Goal: Task Accomplishment & Management: Manage account settings

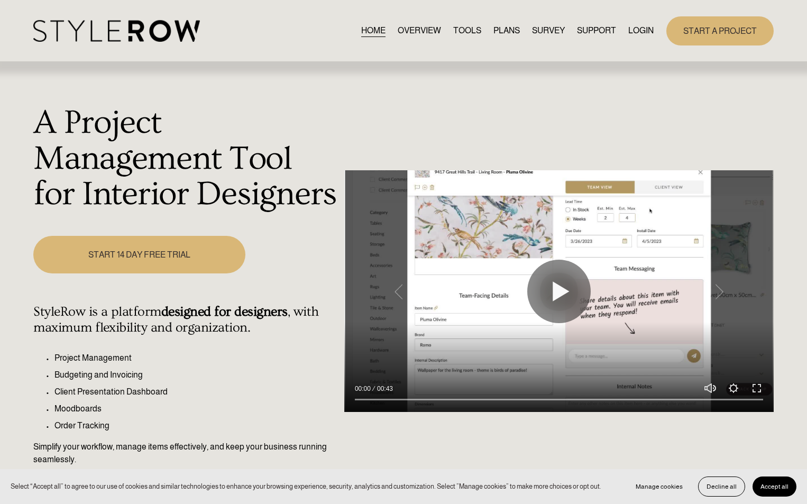
click at [640, 29] on link "LOGIN" at bounding box center [641, 31] width 25 height 14
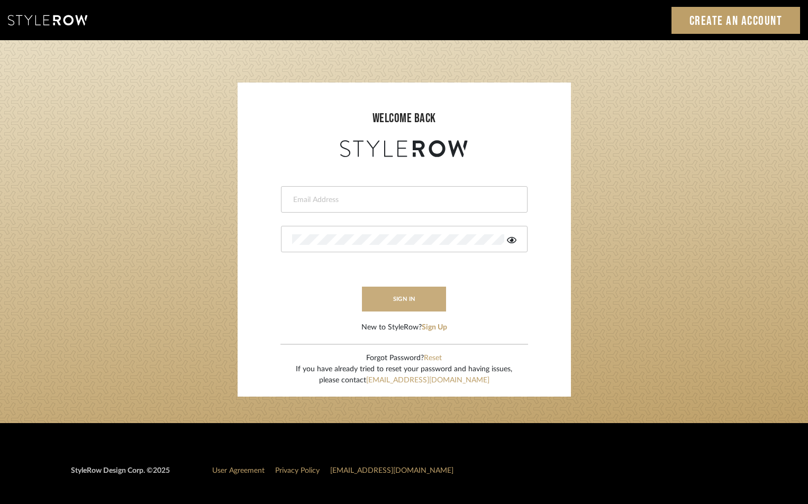
type input "jensalmon@perlalichi.com"
click at [392, 294] on button "sign in" at bounding box center [404, 299] width 85 height 25
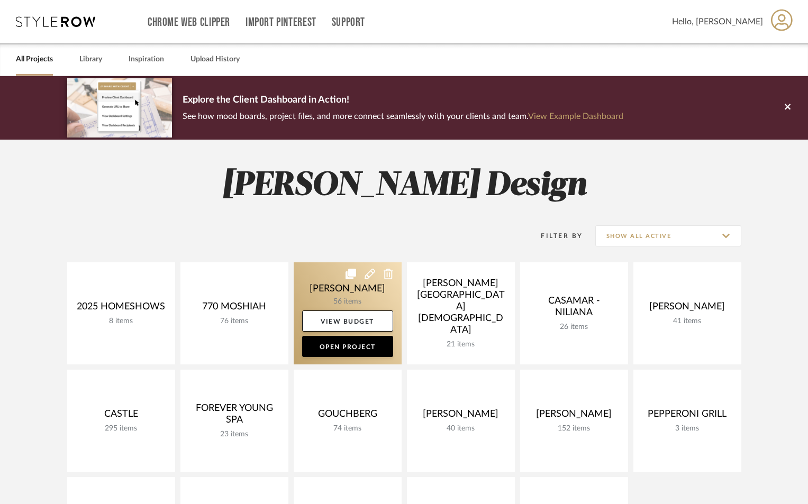
click at [342, 281] on link at bounding box center [348, 313] width 108 height 102
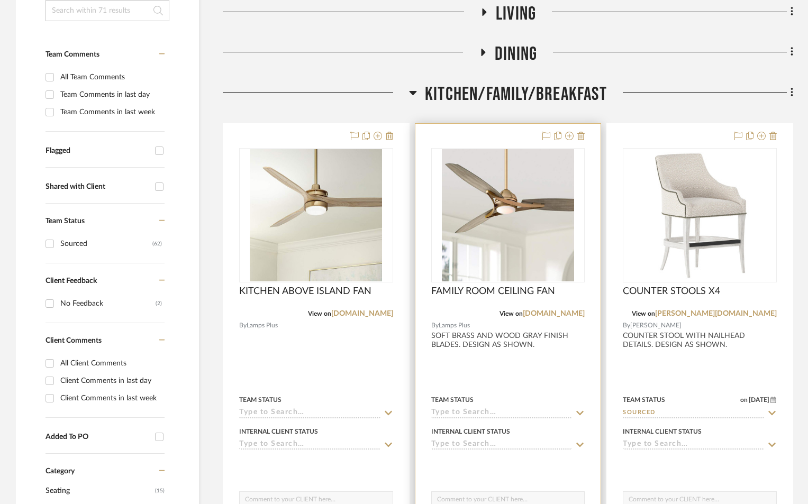
scroll to position [247, 0]
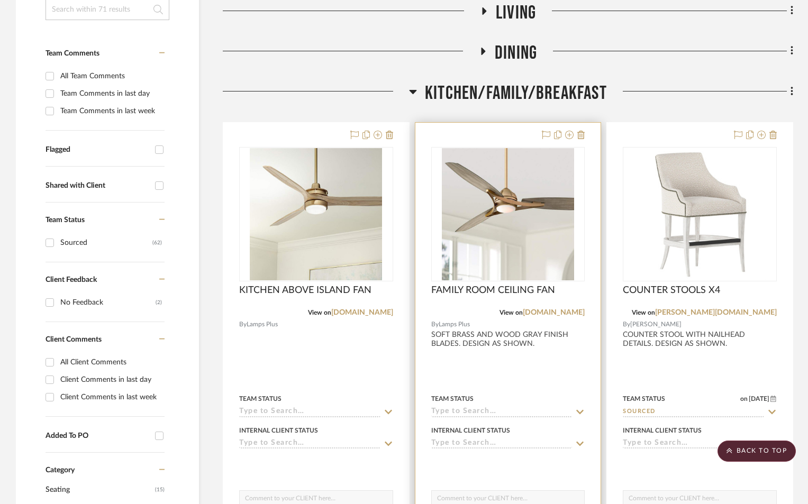
click at [496, 375] on div at bounding box center [508, 354] width 186 height 463
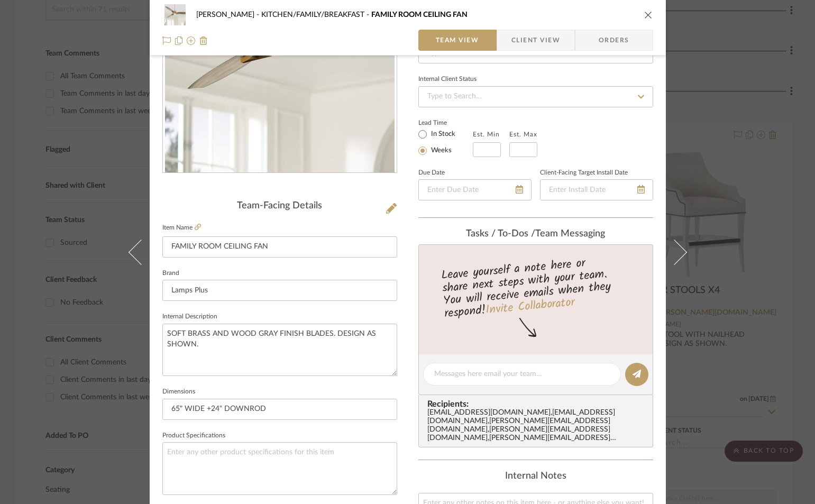
scroll to position [0, 0]
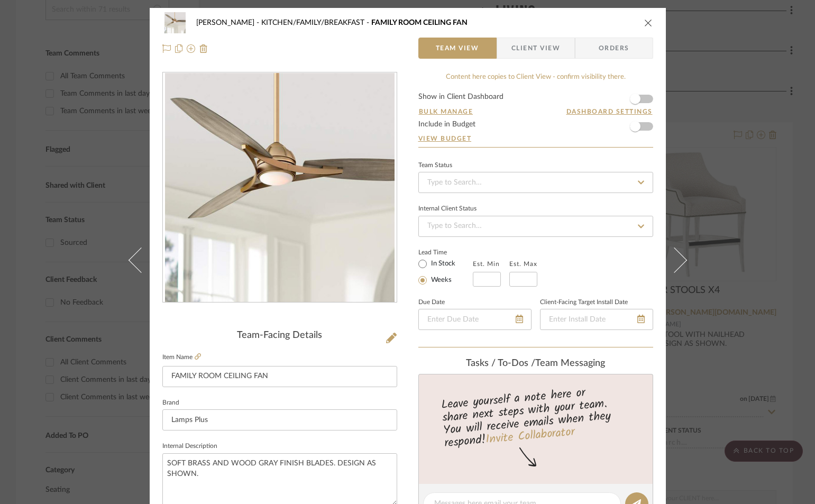
click at [644, 19] on icon "close" at bounding box center [648, 23] width 8 height 8
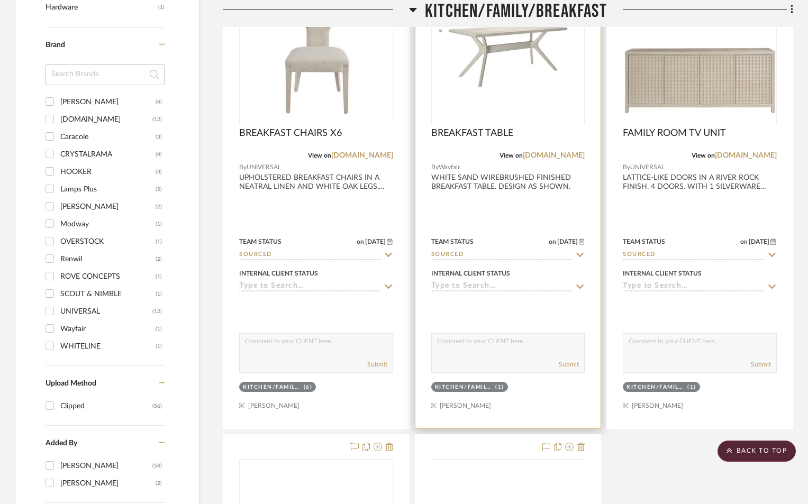
scroll to position [1129, 0]
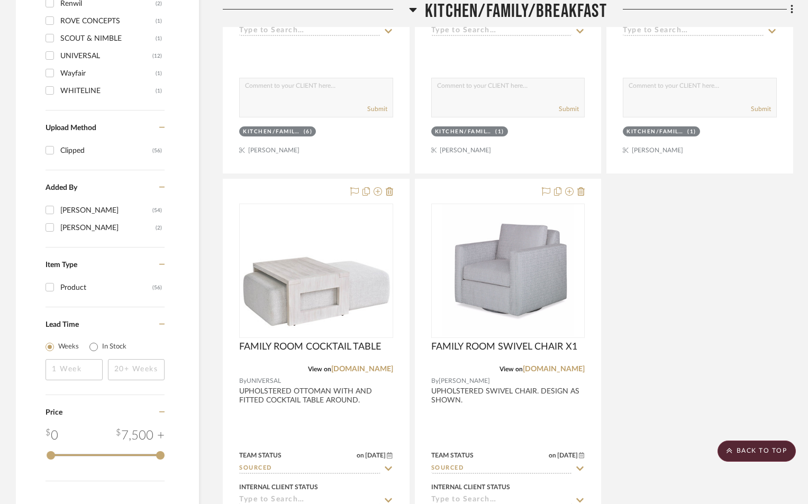
click at [416, 9] on icon at bounding box center [413, 9] width 8 height 13
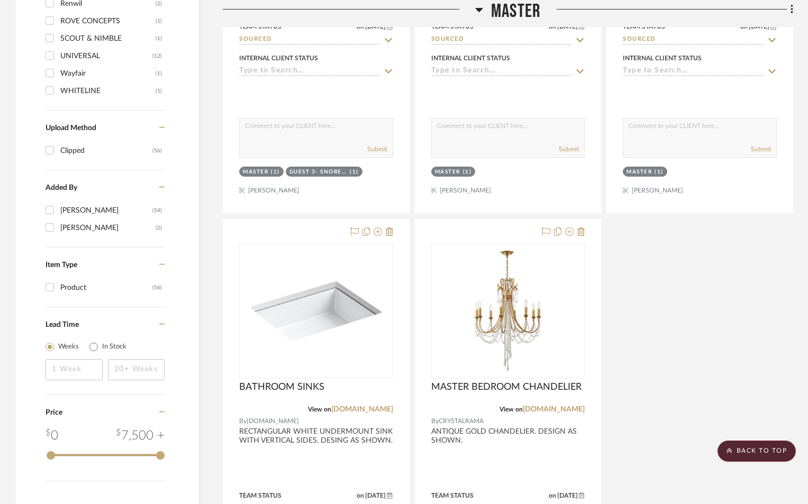
click at [478, 8] on icon at bounding box center [478, 10] width 7 height 4
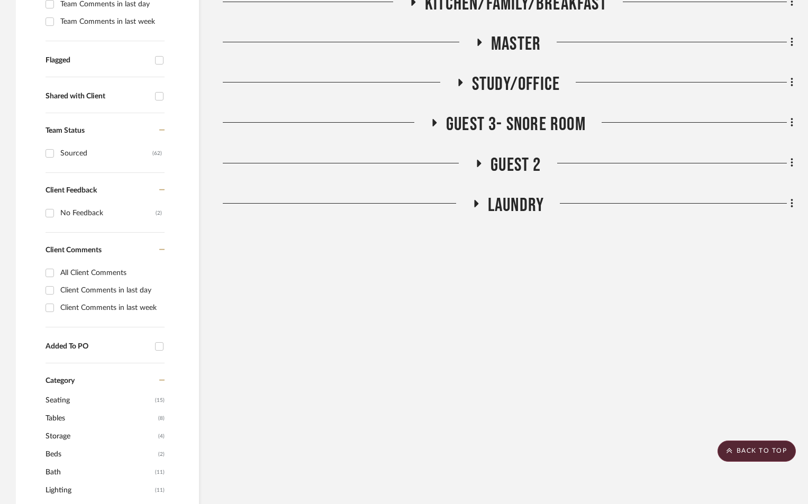
scroll to position [212, 0]
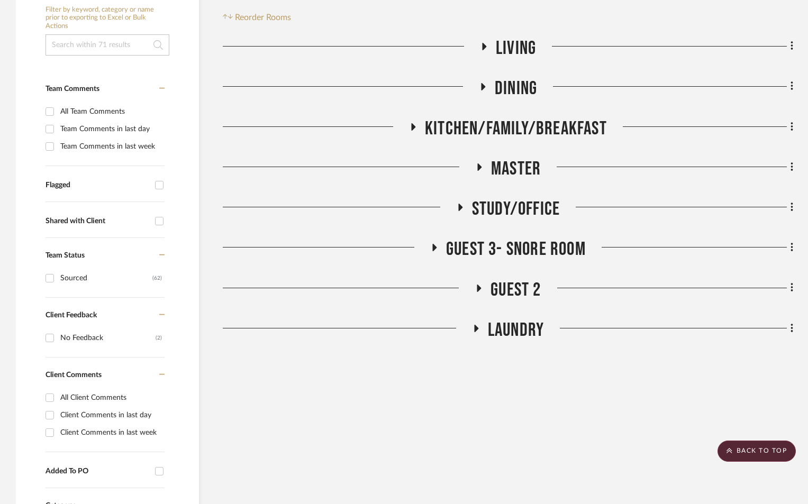
click at [460, 204] on icon at bounding box center [459, 208] width 13 height 8
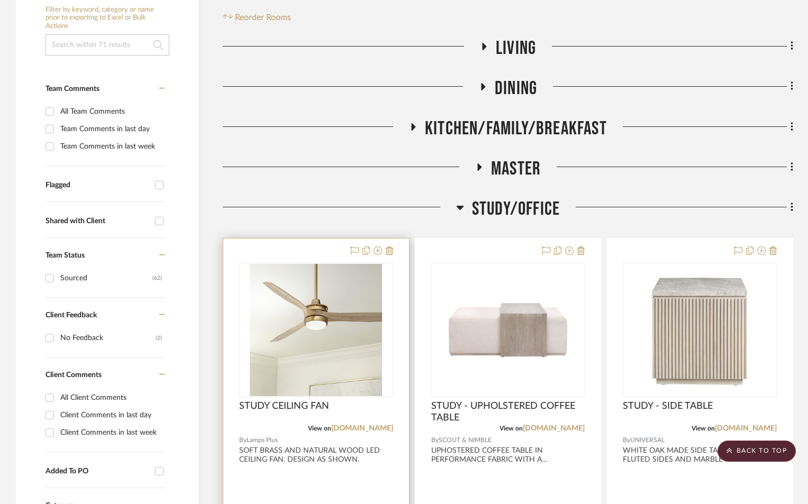
click at [296, 481] on div at bounding box center [316, 470] width 186 height 463
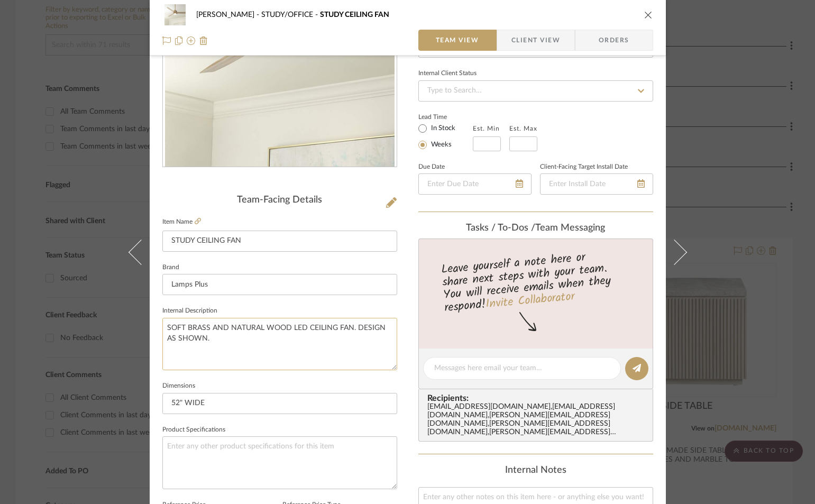
scroll to position [141, 0]
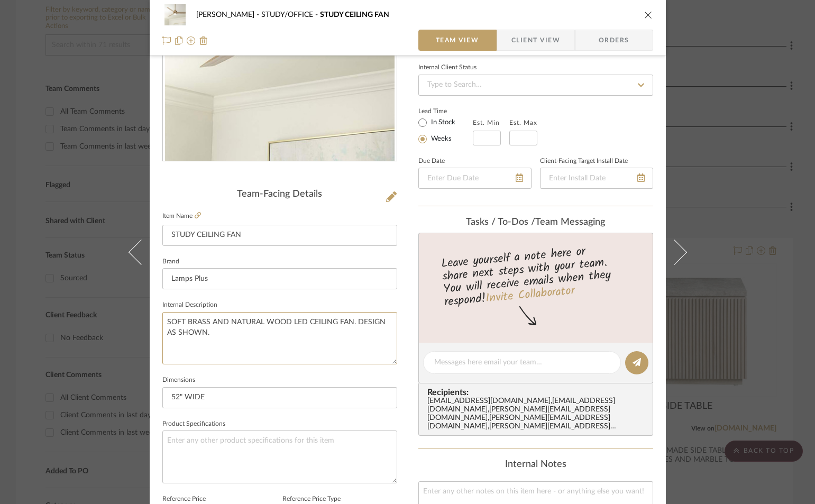
drag, startPoint x: 205, startPoint y: 331, endPoint x: 149, endPoint y: 321, distance: 57.5
click at [150, 321] on div "[PERSON_NAME] STUDY/OFFICE STUDY CEILING FAN Team View Client View Orders Team-…" at bounding box center [408, 355] width 516 height 977
click at [644, 14] on icon "close" at bounding box center [648, 15] width 8 height 8
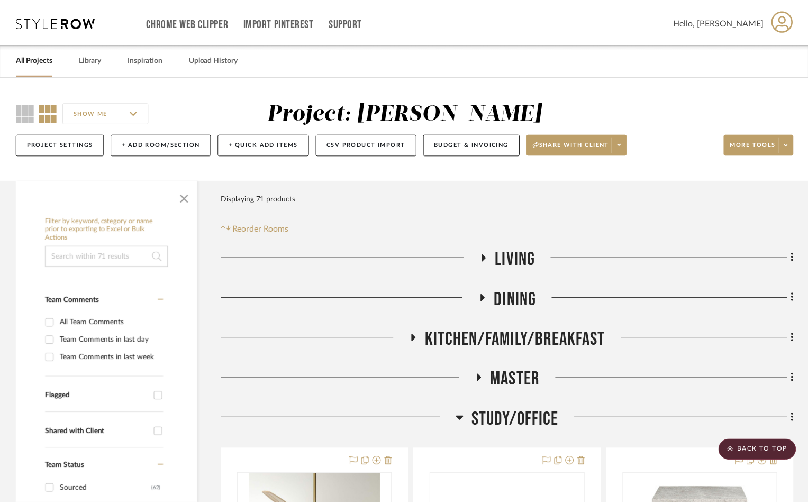
scroll to position [212, 0]
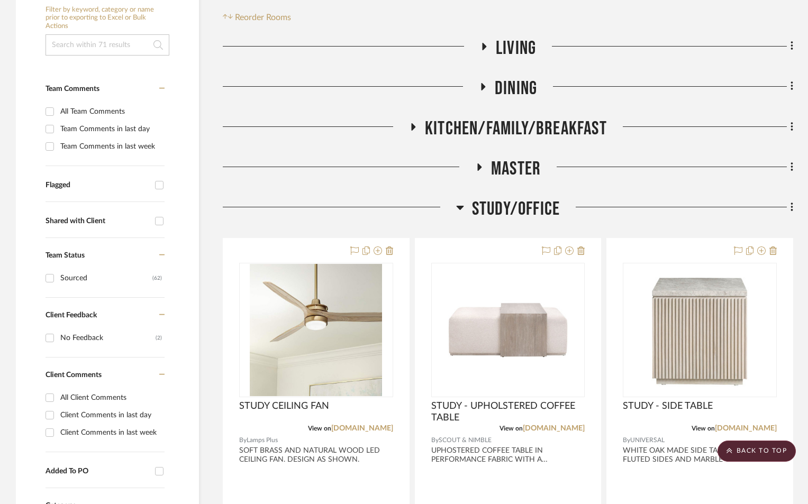
click at [416, 129] on icon at bounding box center [413, 127] width 13 height 8
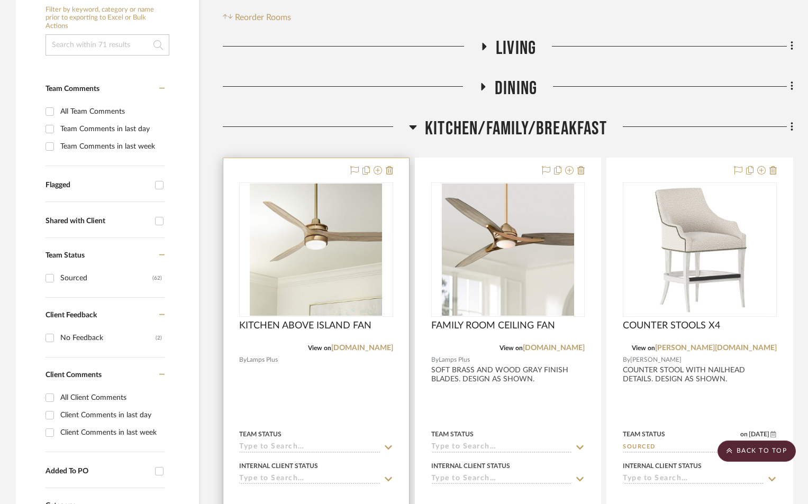
click at [303, 398] on div at bounding box center [316, 389] width 186 height 463
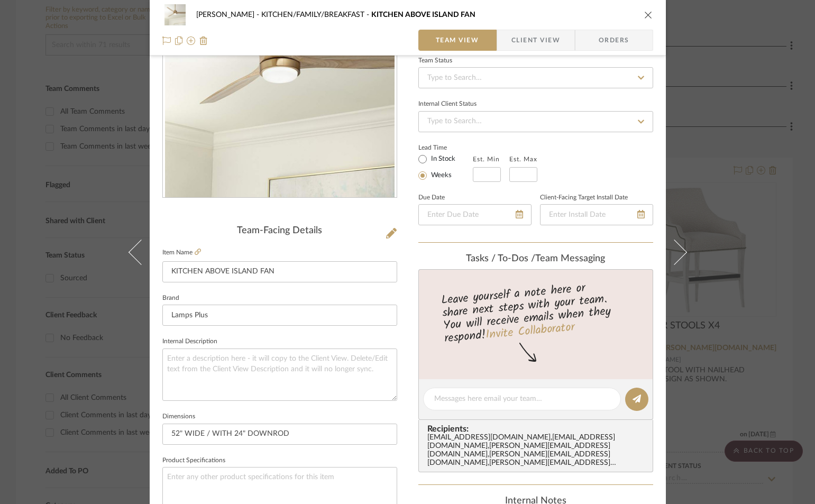
scroll to position [106, 0]
click at [243, 359] on textarea at bounding box center [279, 374] width 235 height 52
paste textarea "SOFT BRASS AND NATURAL WOOD LED CEILING FAN. DESIGN AS SHOWN."
click at [289, 379] on textarea "SOFT BRASS AND NATURAL WOOD LED CEILING FAN. DESIGN AS SHOWN." at bounding box center [279, 374] width 235 height 52
type textarea "SOFT BRASS AND NATURAL WOOD LED CEILING FAN. DESIGN AS SHOWN."
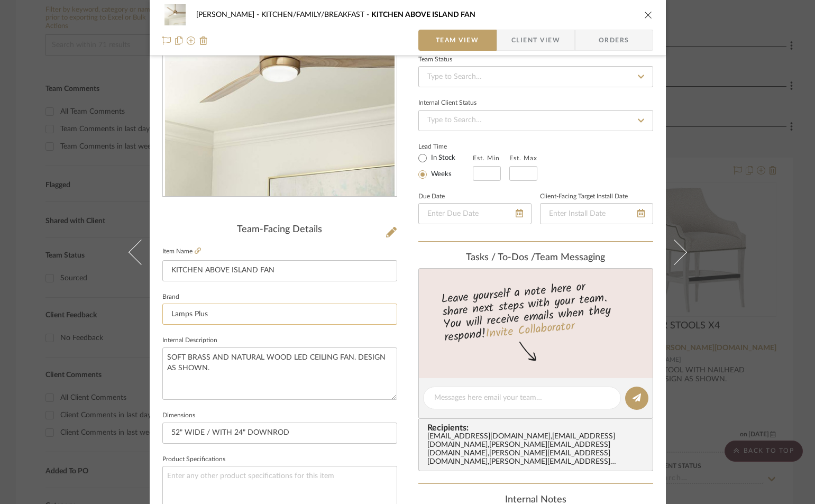
click at [277, 310] on input "Lamps Plus" at bounding box center [279, 314] width 235 height 21
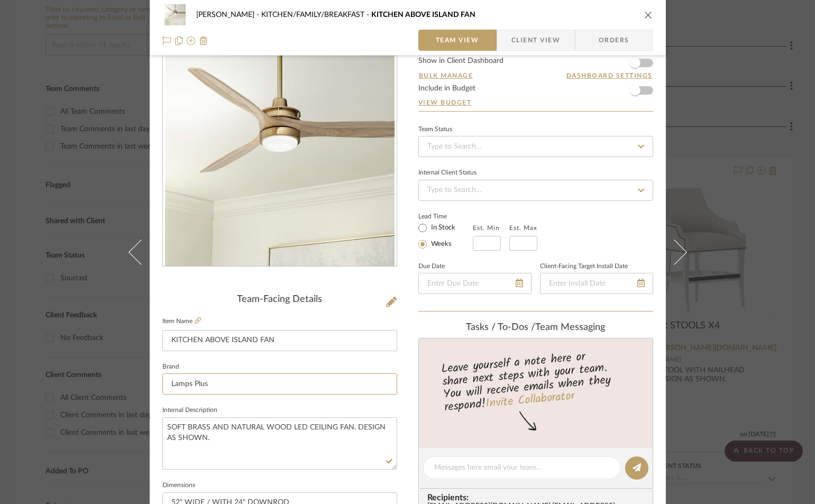
scroll to position [35, 0]
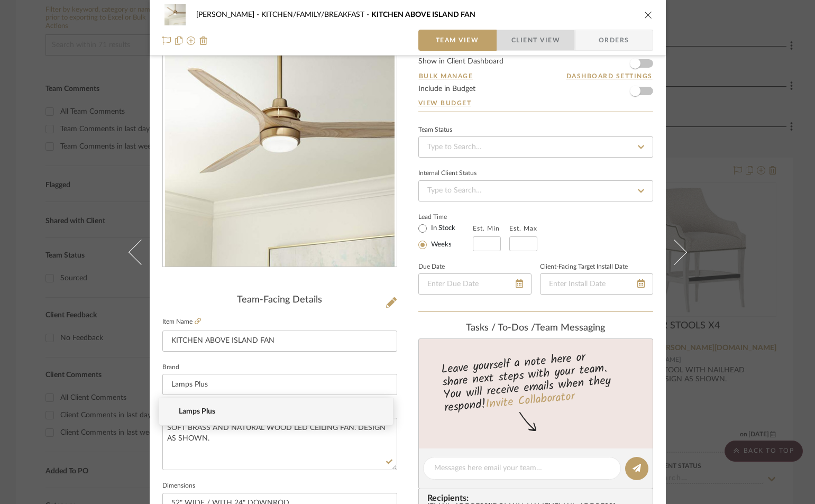
click at [517, 40] on span "Client View" at bounding box center [536, 40] width 49 height 21
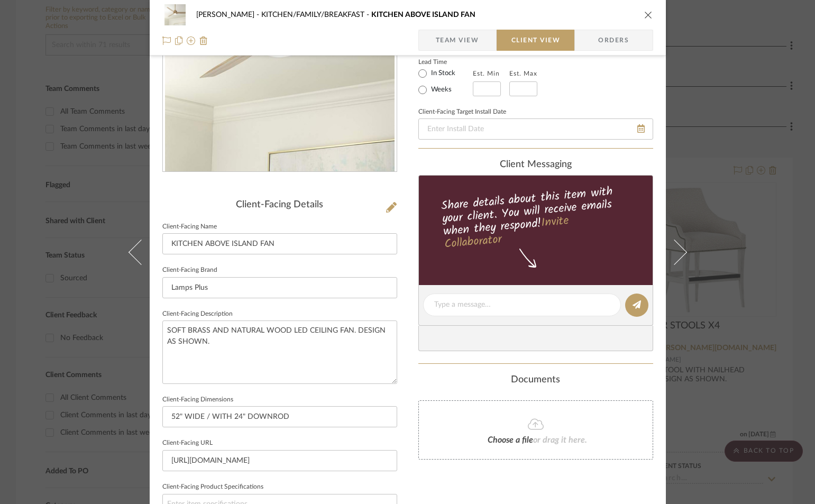
scroll to position [282, 0]
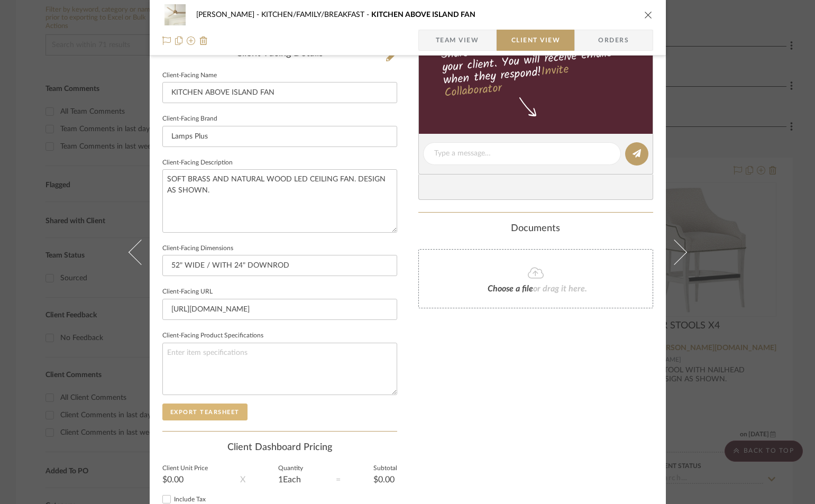
click at [202, 417] on button "Export Tearsheet" at bounding box center [204, 412] width 85 height 17
click at [644, 12] on icon "close" at bounding box center [648, 15] width 8 height 8
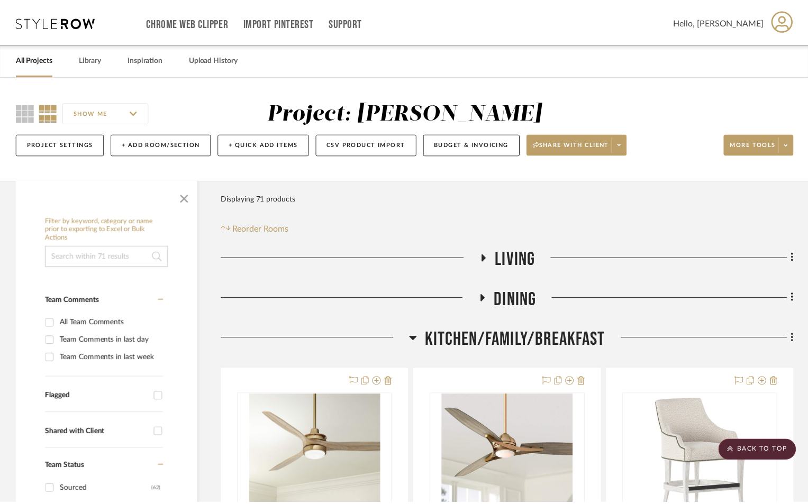
scroll to position [212, 0]
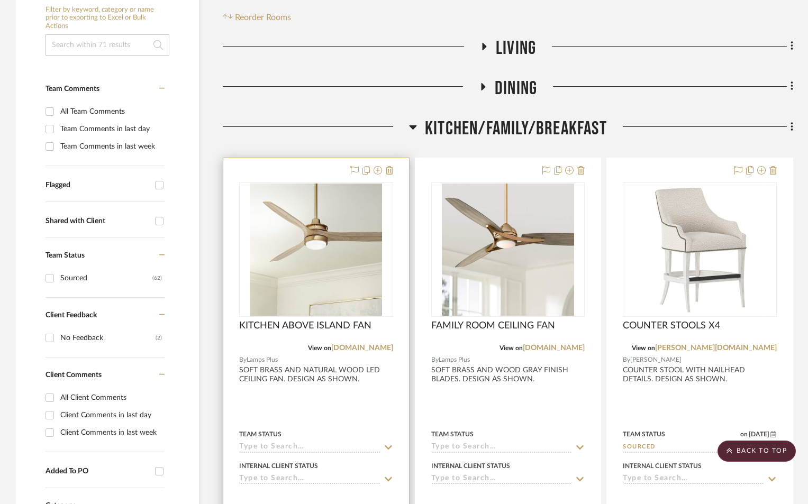
click at [281, 449] on input at bounding box center [309, 448] width 141 height 10
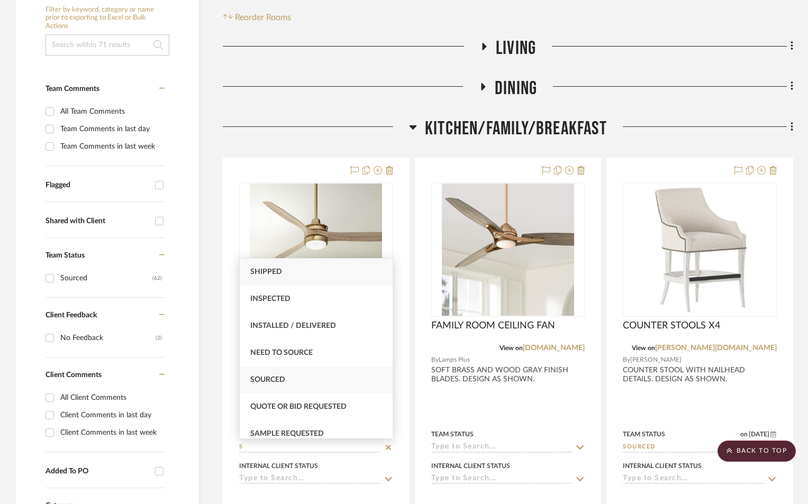
type input "S"
click at [276, 379] on span "Sourced" at bounding box center [267, 379] width 35 height 7
type input "[DATE]"
type input "Sourced"
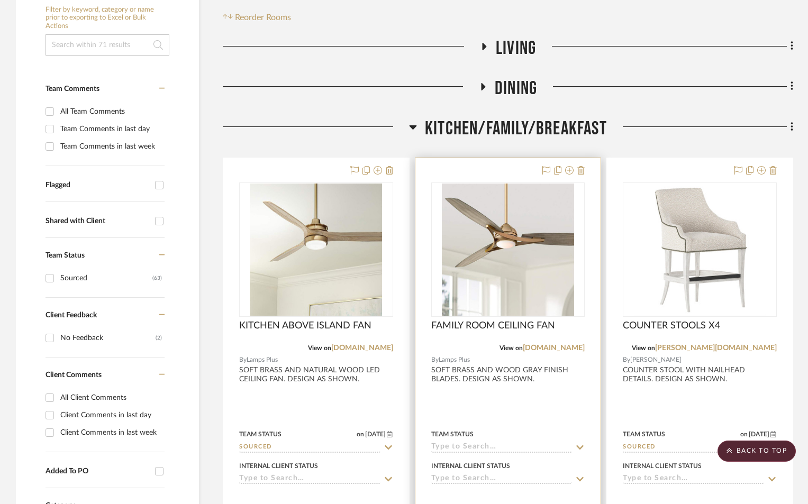
click at [472, 412] on div at bounding box center [508, 389] width 186 height 463
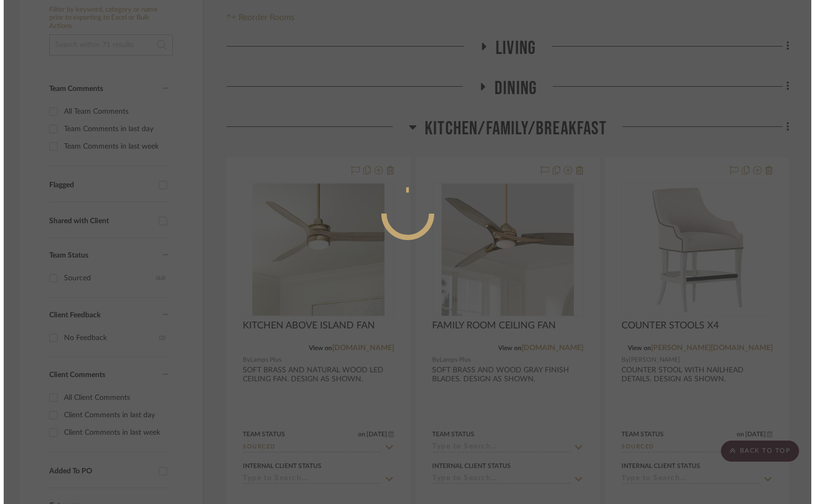
scroll to position [0, 0]
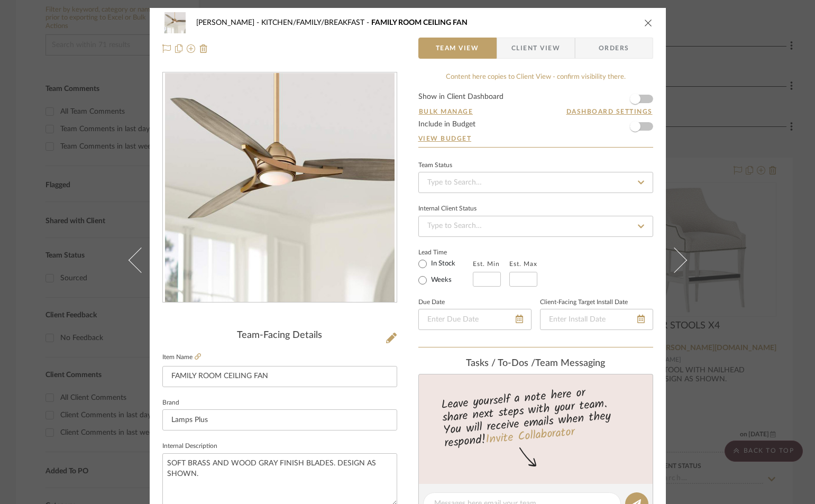
click at [525, 51] on span "Client View" at bounding box center [536, 48] width 49 height 21
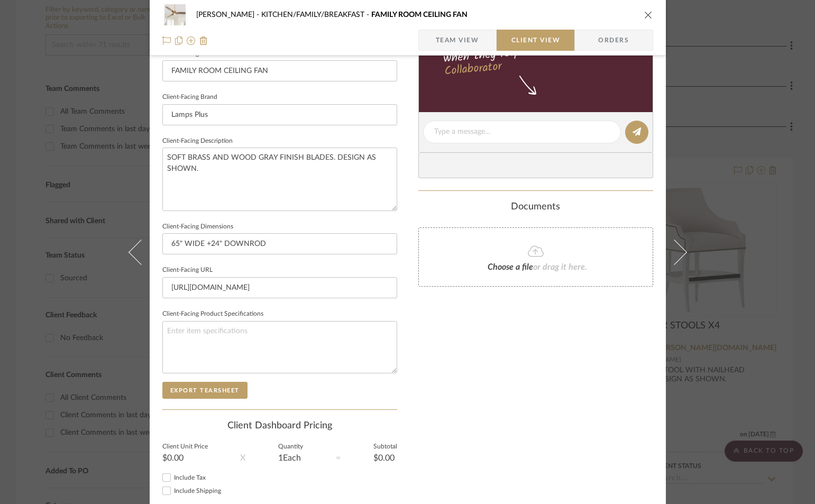
scroll to position [317, 0]
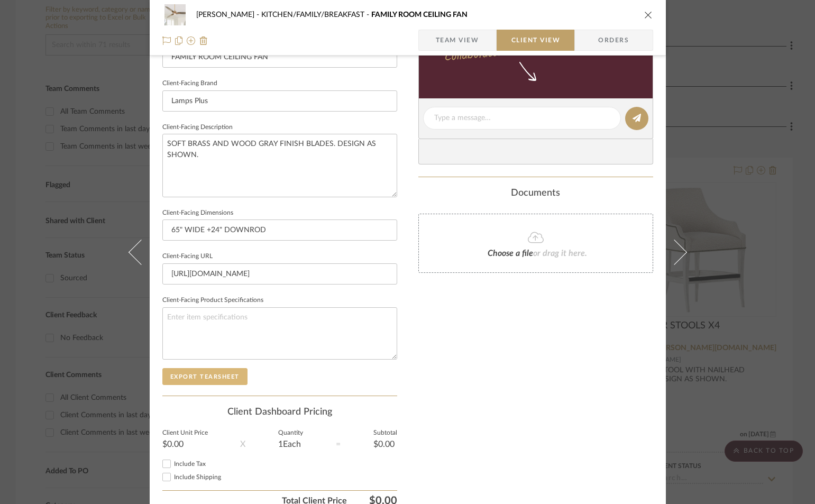
click at [200, 378] on button "Export Tearsheet" at bounding box center [204, 376] width 85 height 17
click at [644, 13] on icon "close" at bounding box center [648, 15] width 8 height 8
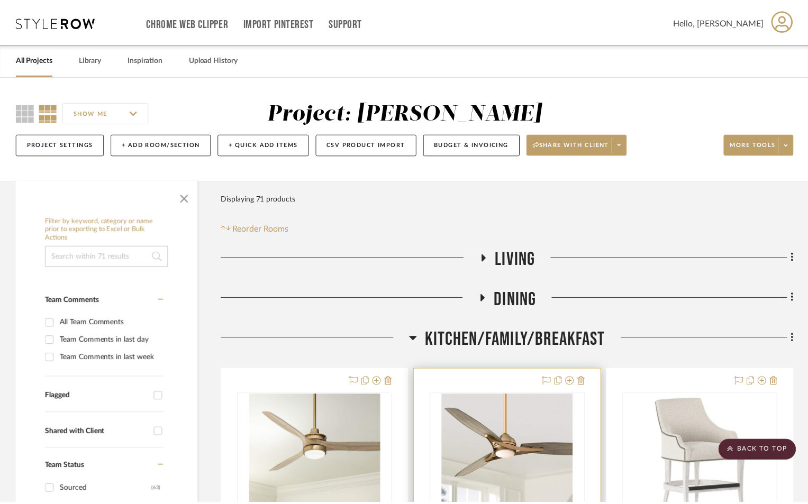
scroll to position [212, 0]
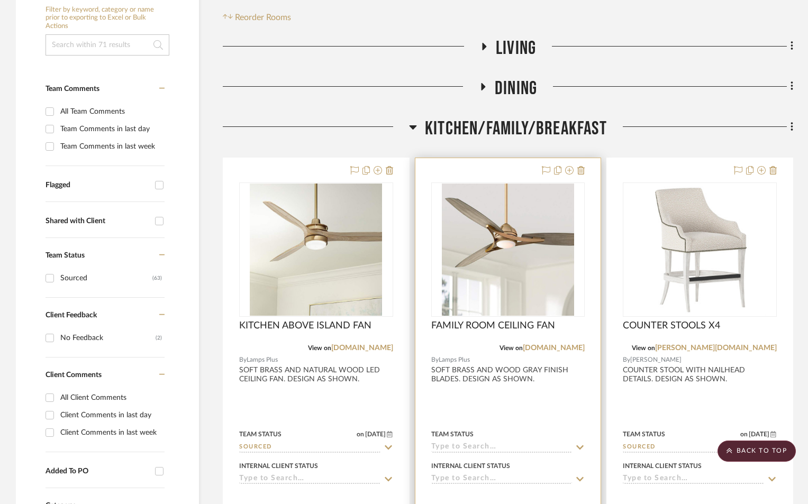
click at [480, 449] on input at bounding box center [501, 448] width 141 height 10
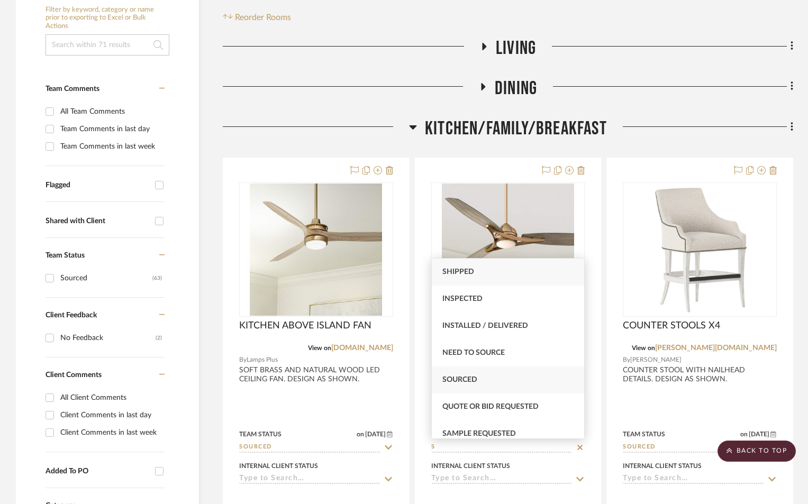
type input "S"
click at [468, 370] on div "Sourced" at bounding box center [508, 380] width 153 height 27
type input "[DATE]"
type input "Sourced"
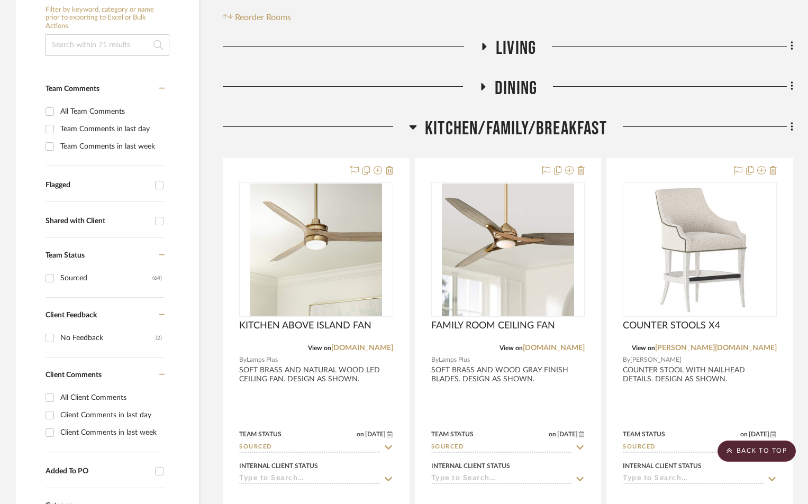
click at [414, 123] on icon at bounding box center [413, 127] width 8 height 13
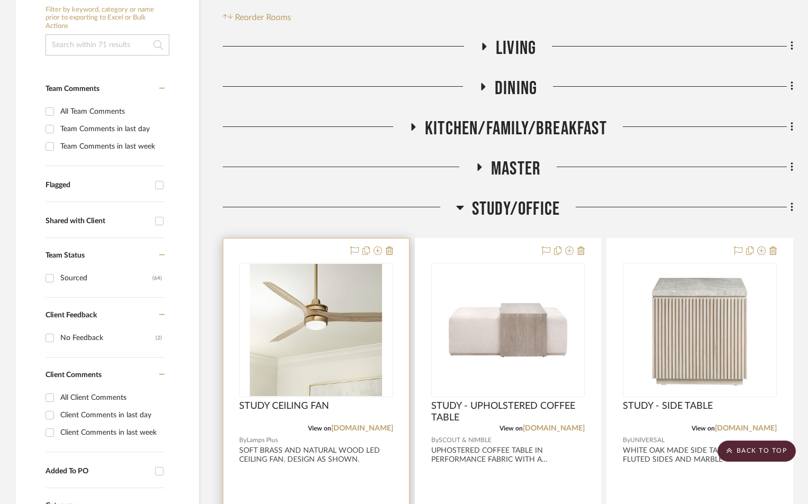
click at [295, 476] on div at bounding box center [316, 470] width 186 height 463
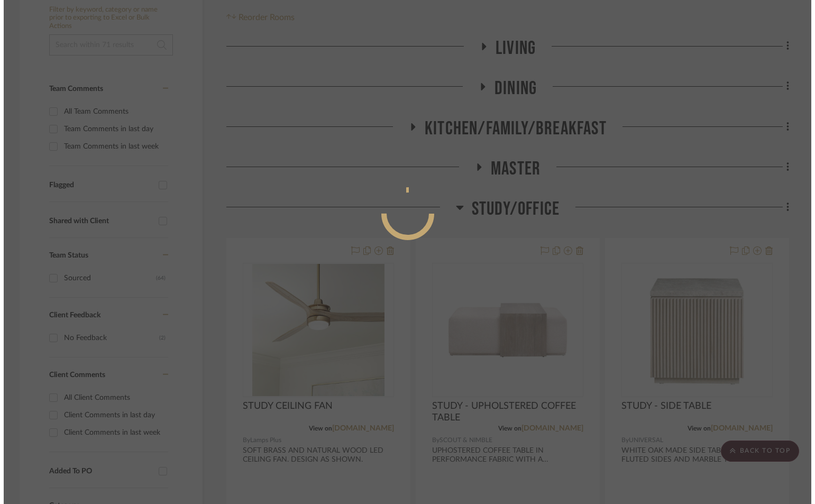
scroll to position [0, 0]
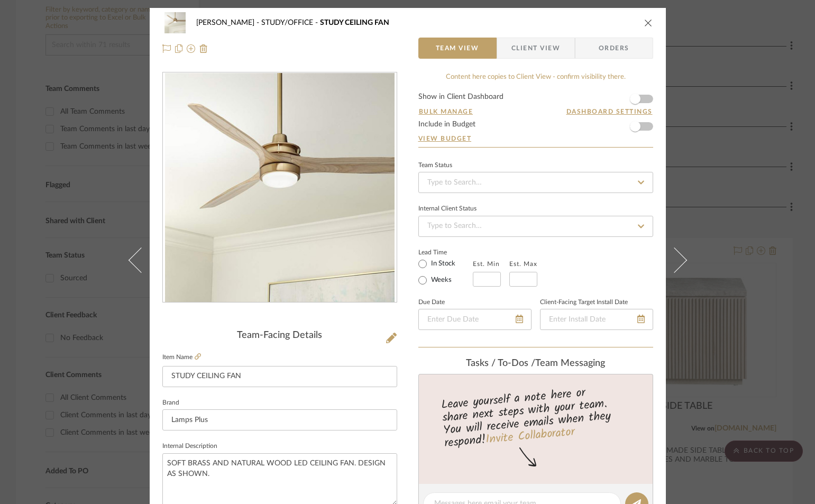
click at [538, 42] on span "Client View" at bounding box center [536, 48] width 49 height 21
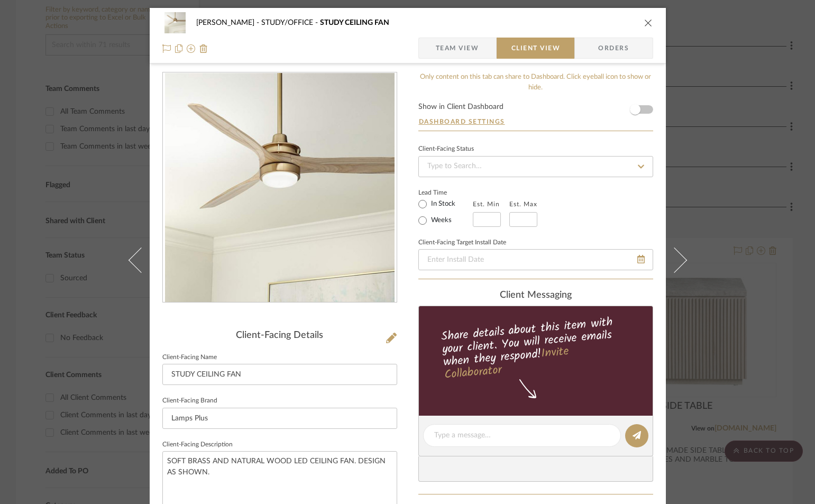
scroll to position [247, 0]
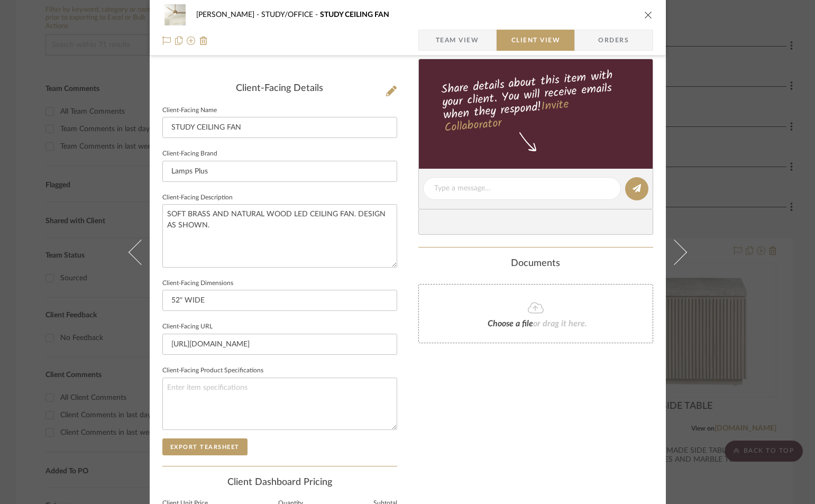
click at [199, 436] on sr-form-field "Client-Facing Product Specifications" at bounding box center [279, 400] width 235 height 75
click at [204, 443] on button "Export Tearsheet" at bounding box center [204, 447] width 85 height 17
drag, startPoint x: 641, startPoint y: 13, endPoint x: 526, endPoint y: 16, distance: 115.4
click at [644, 13] on icon "close" at bounding box center [648, 15] width 8 height 8
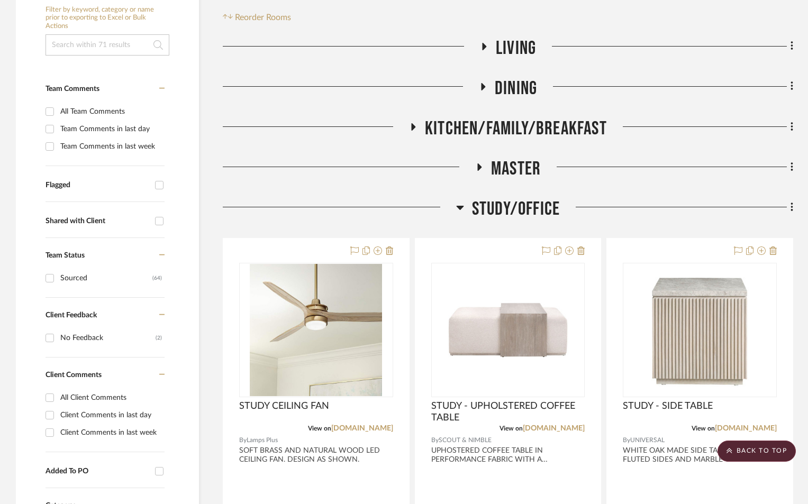
scroll to position [0, 0]
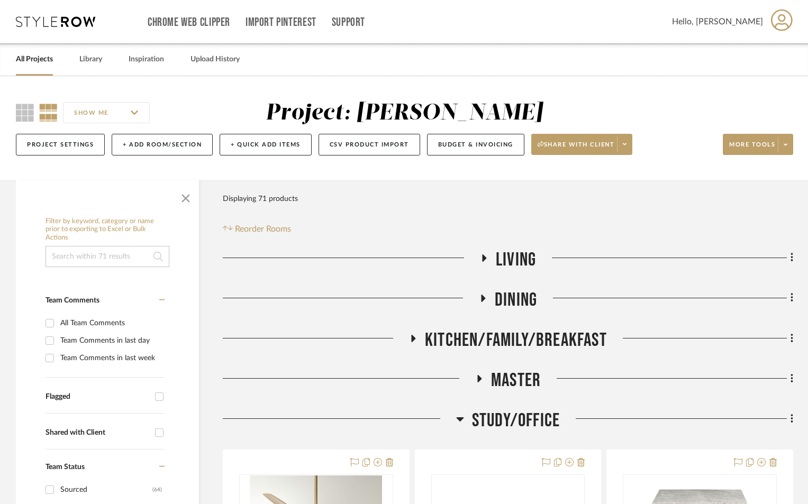
click at [40, 57] on link "All Projects" at bounding box center [34, 59] width 37 height 14
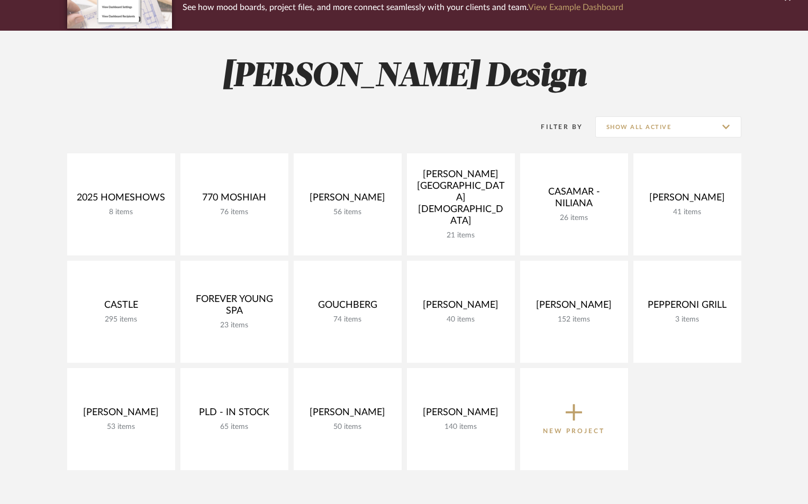
scroll to position [141, 0]
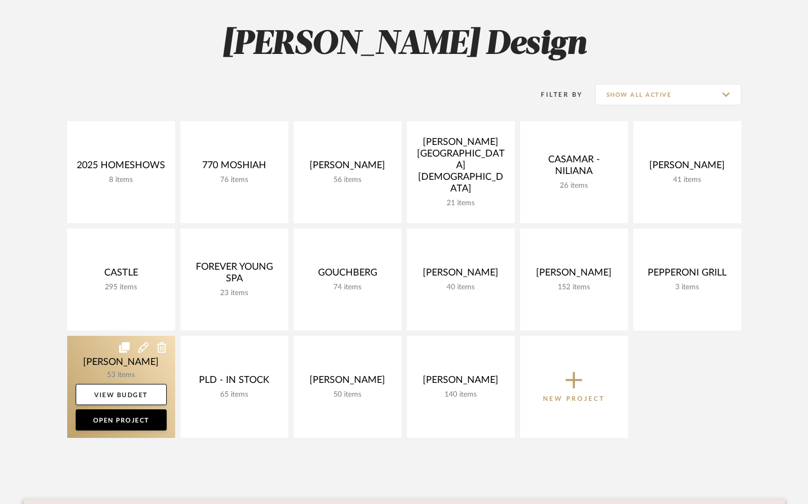
click at [115, 368] on link at bounding box center [121, 387] width 108 height 102
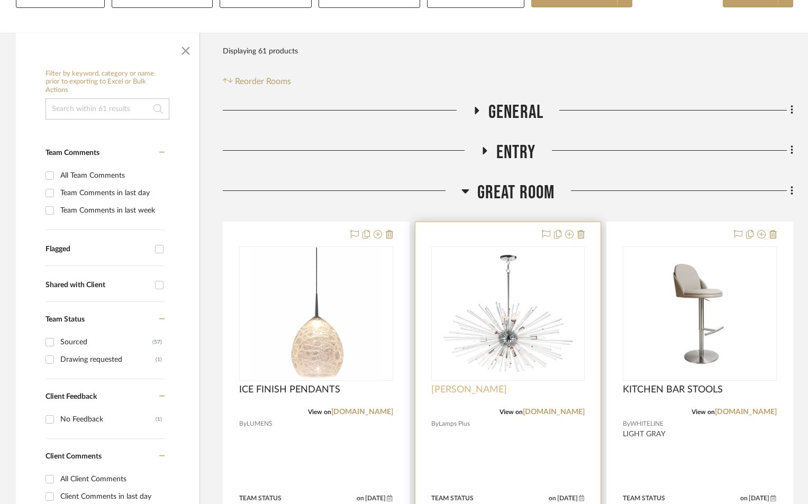
scroll to position [247, 0]
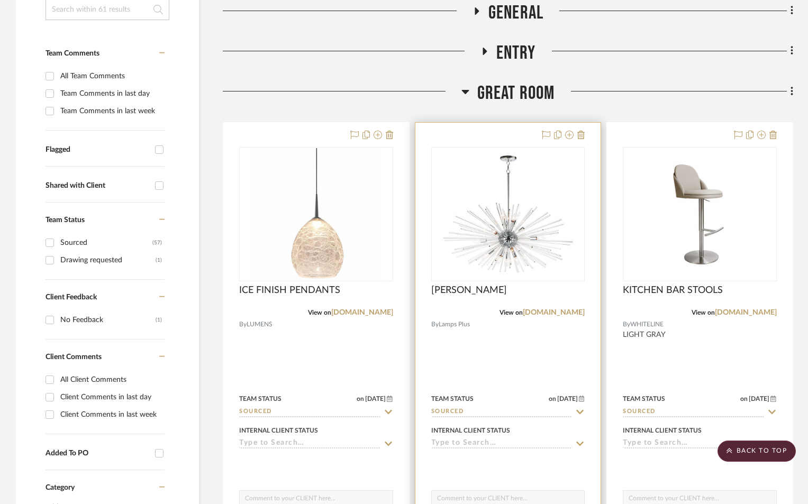
click at [486, 359] on div at bounding box center [508, 354] width 186 height 463
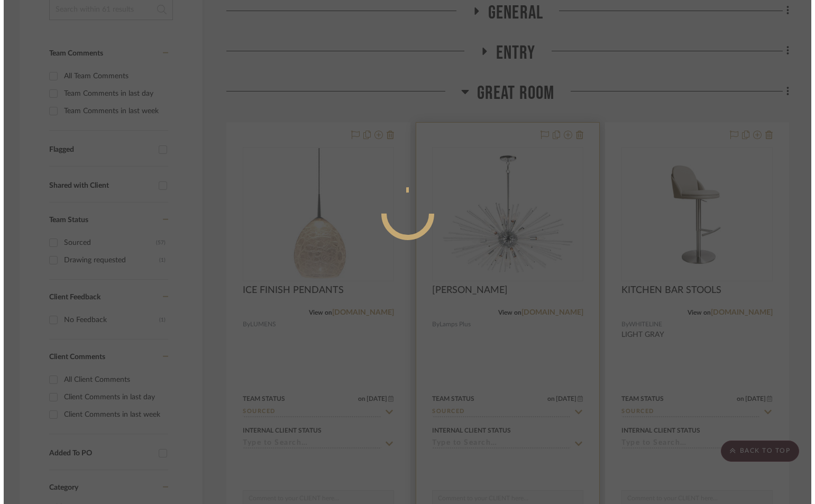
scroll to position [0, 0]
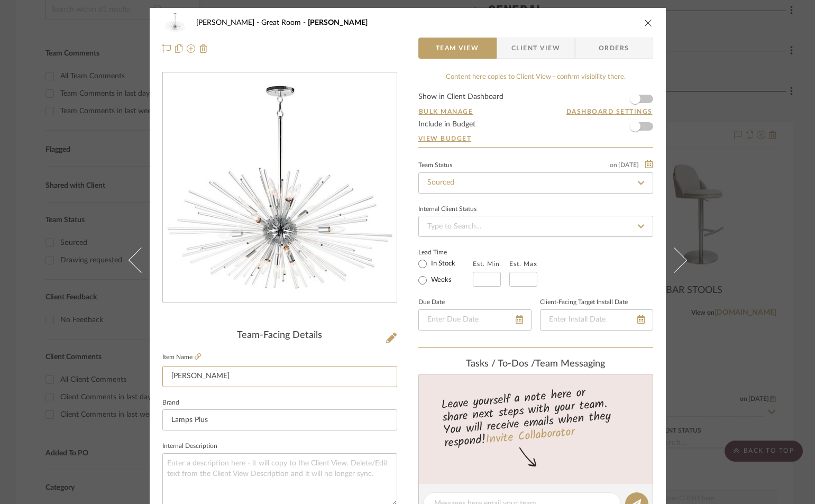
drag, startPoint x: 192, startPoint y: 378, endPoint x: 107, endPoint y: 375, distance: 84.7
click at [107, 376] on div "[PERSON_NAME] Great Room DINING CHANDELIER Team View Client View Orders Team-Fa…" at bounding box center [407, 252] width 815 height 504
type input "LIVING CHANDELIER"
click at [343, 414] on input "Lamps Plus" at bounding box center [279, 420] width 235 height 21
click at [644, 22] on icon "close" at bounding box center [648, 23] width 8 height 8
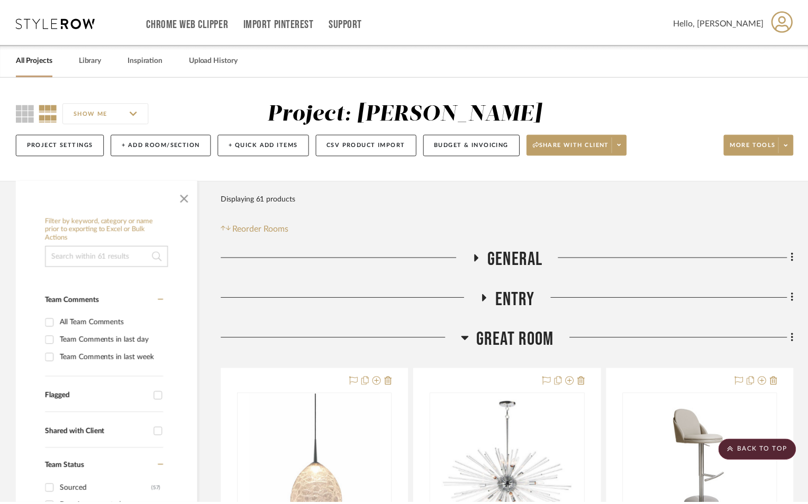
scroll to position [247, 0]
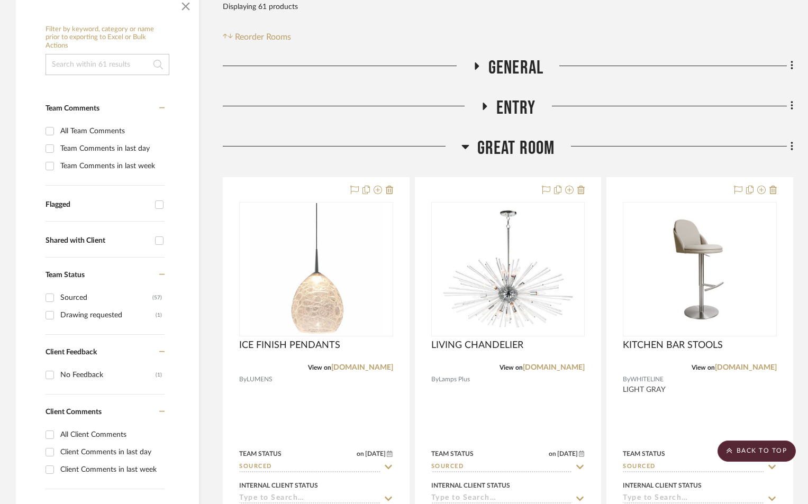
scroll to position [71, 0]
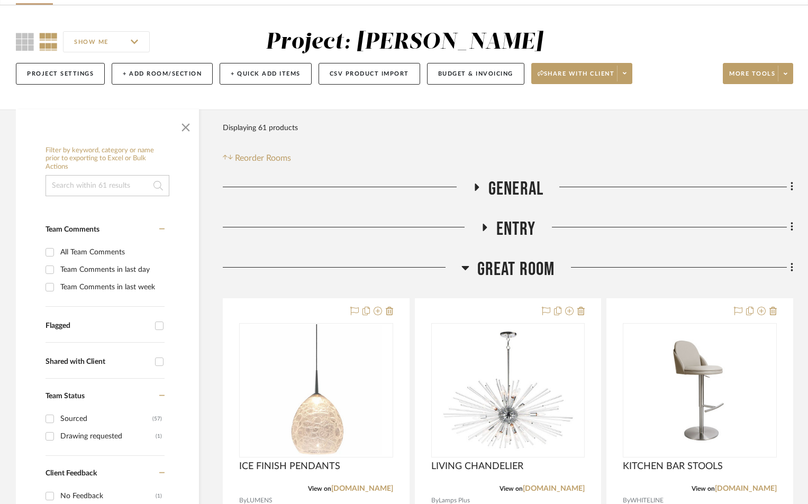
click at [478, 187] on icon at bounding box center [477, 187] width 4 height 7
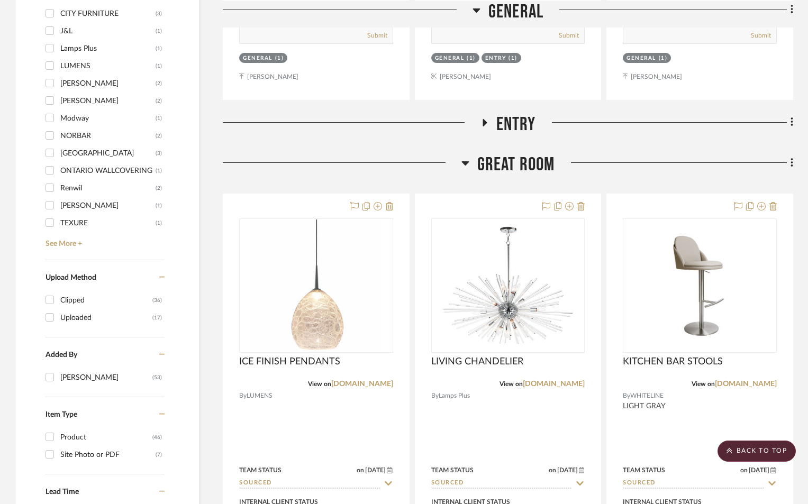
scroll to position [1023, 0]
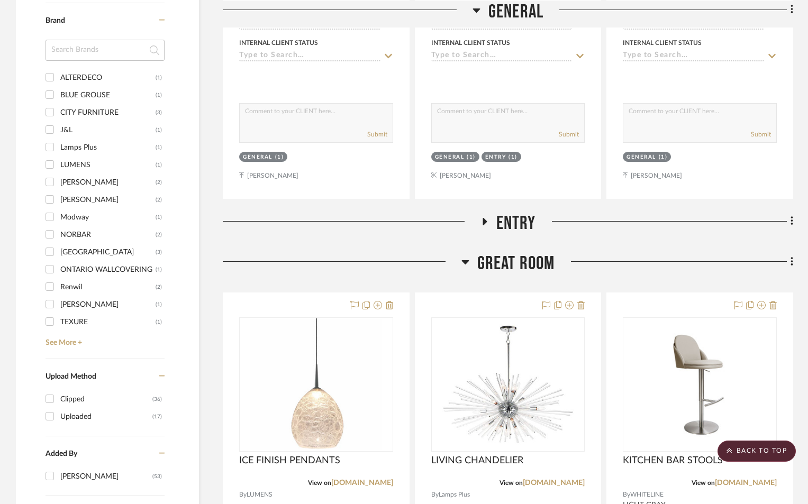
click at [485, 222] on icon at bounding box center [485, 221] width 4 height 7
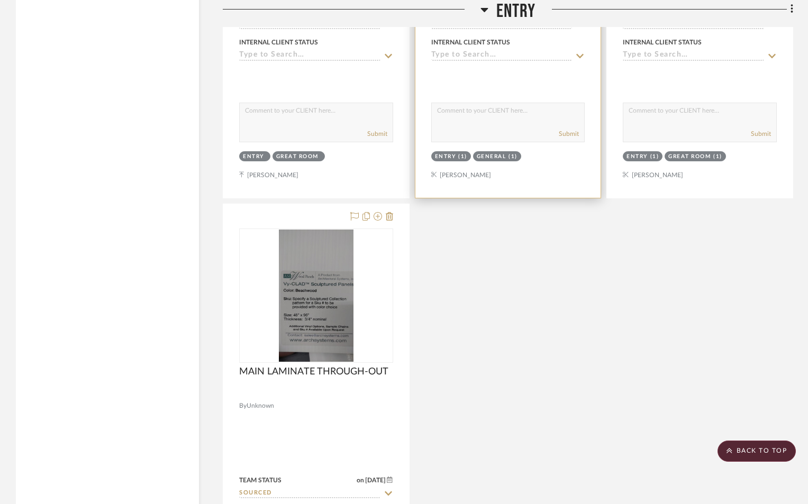
scroll to position [2293, 0]
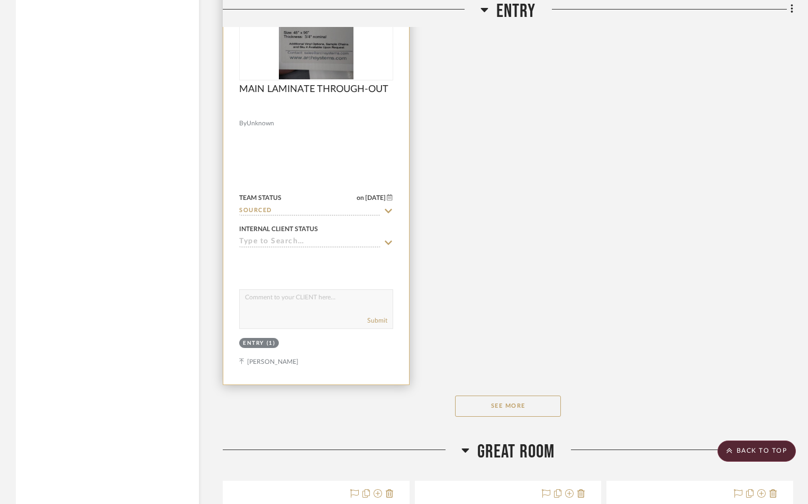
click at [325, 138] on div at bounding box center [316, 153] width 186 height 463
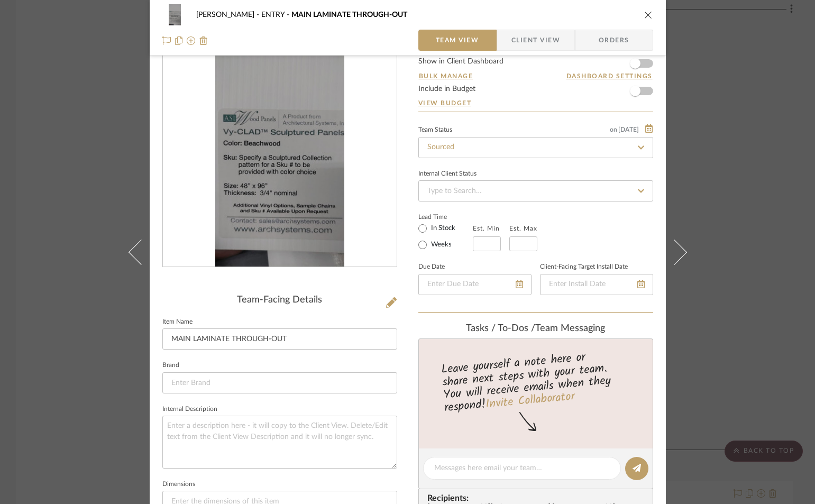
scroll to position [0, 0]
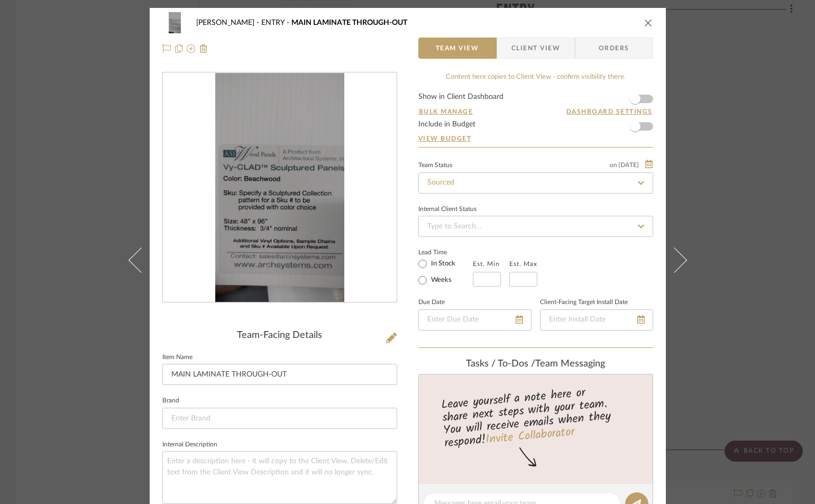
click at [644, 23] on icon "close" at bounding box center [648, 23] width 8 height 8
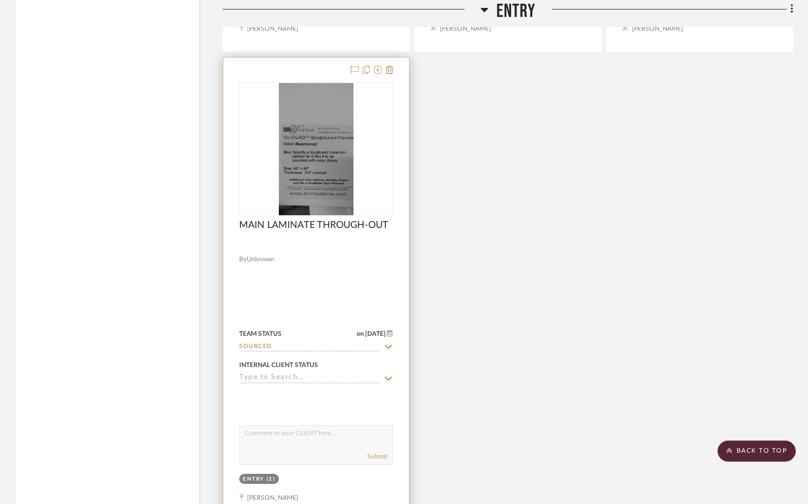
scroll to position [2152, 0]
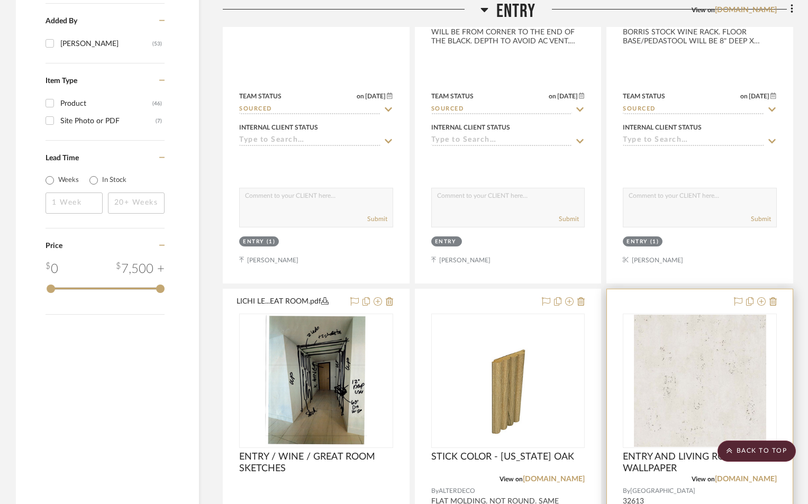
scroll to position [1517, 0]
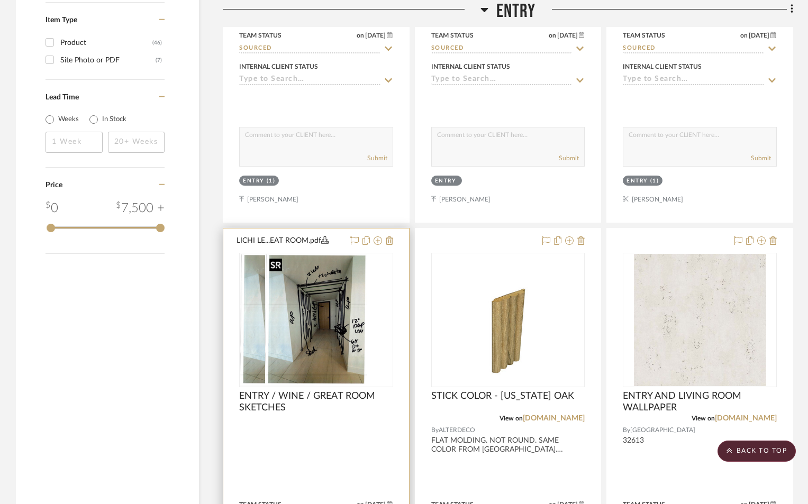
click at [314, 348] on img at bounding box center [316, 320] width 102 height 132
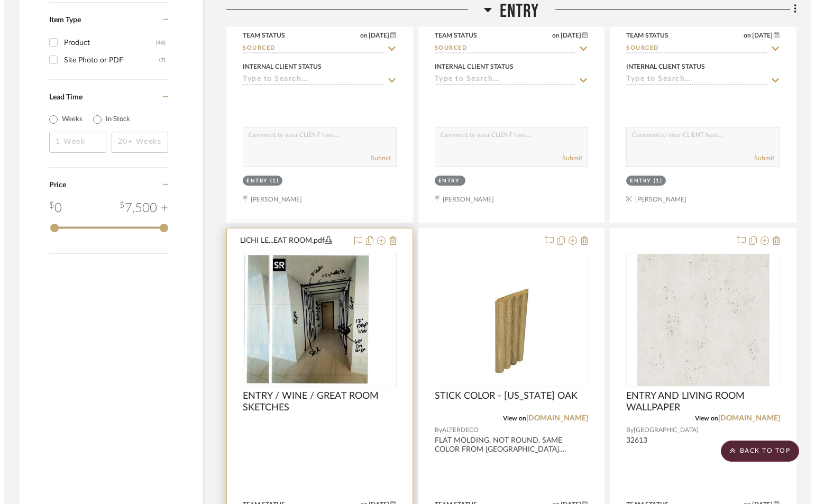
scroll to position [0, 0]
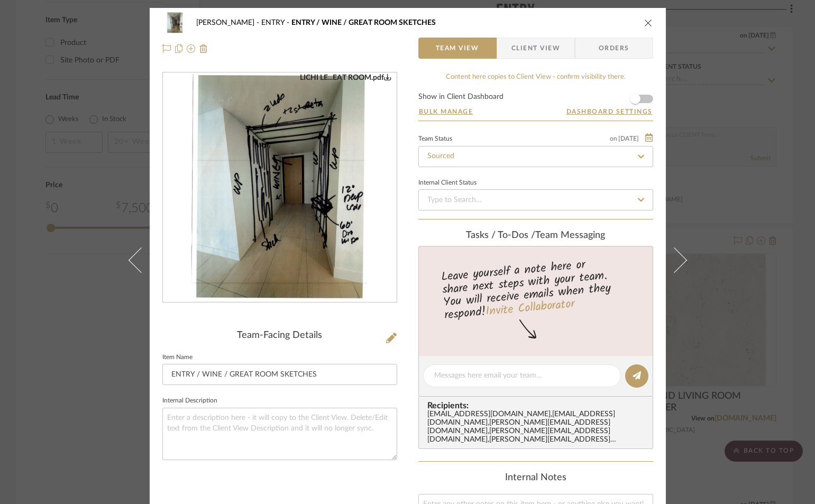
drag, startPoint x: 305, startPoint y: 210, endPoint x: 291, endPoint y: 190, distance: 23.9
click at [291, 190] on img "0" at bounding box center [280, 188] width 178 height 230
click at [645, 21] on icon "close" at bounding box center [648, 23] width 8 height 8
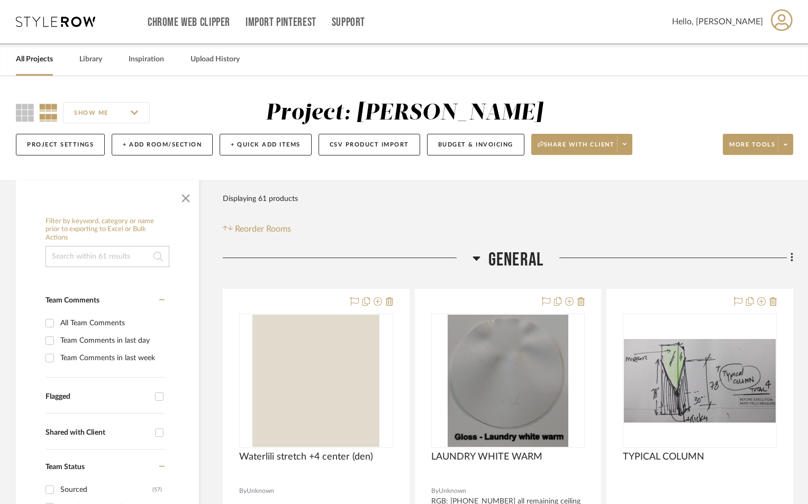
click at [43, 58] on link "All Projects" at bounding box center [34, 59] width 37 height 14
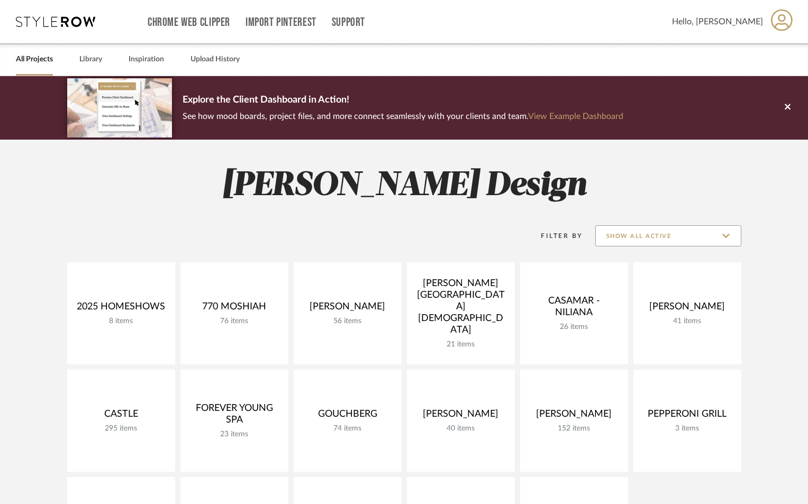
click at [699, 238] on input "Show All Active" at bounding box center [668, 235] width 146 height 21
click at [699, 236] on input "Show All Active" at bounding box center [668, 235] width 146 height 21
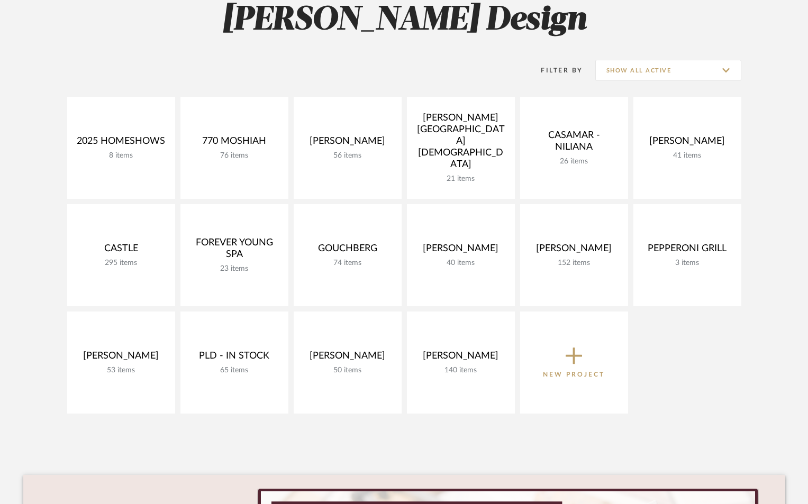
scroll to position [176, 0]
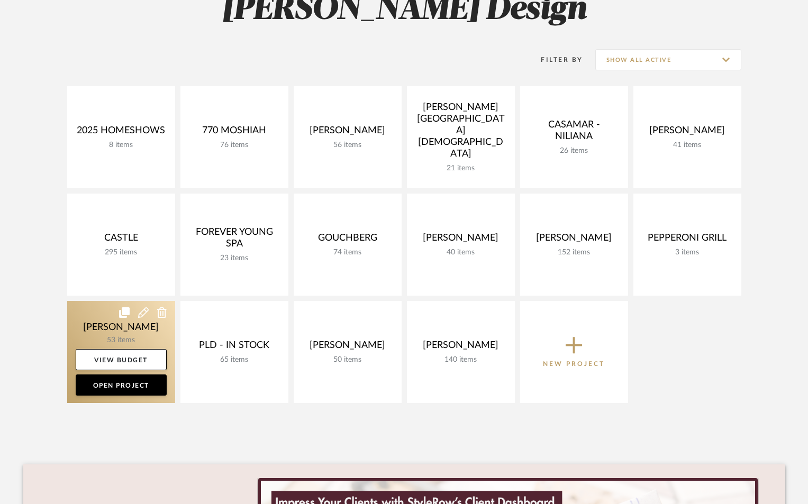
click at [94, 333] on link at bounding box center [121, 352] width 108 height 102
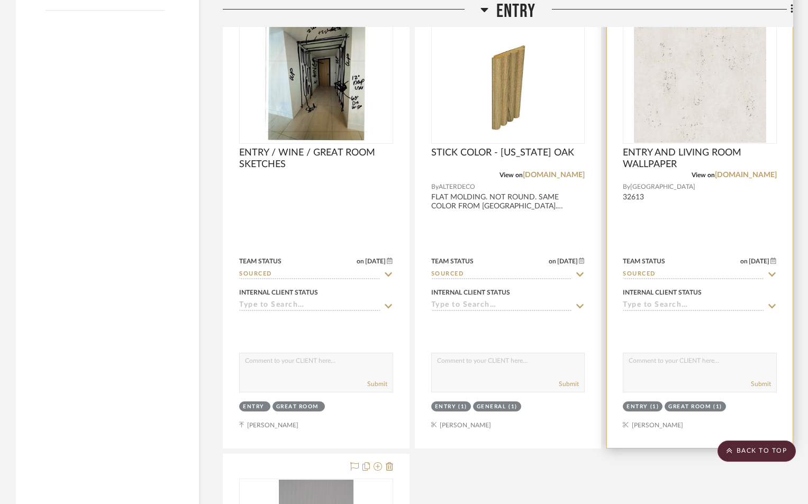
scroll to position [1693, 0]
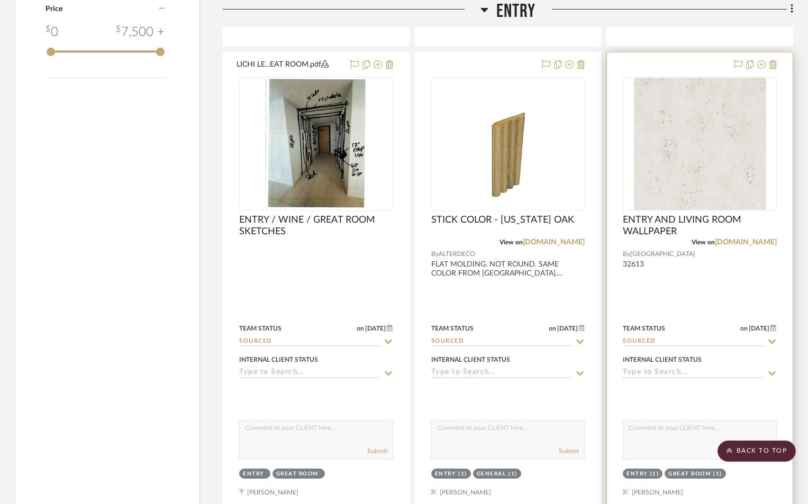
click at [680, 277] on div at bounding box center [700, 283] width 186 height 463
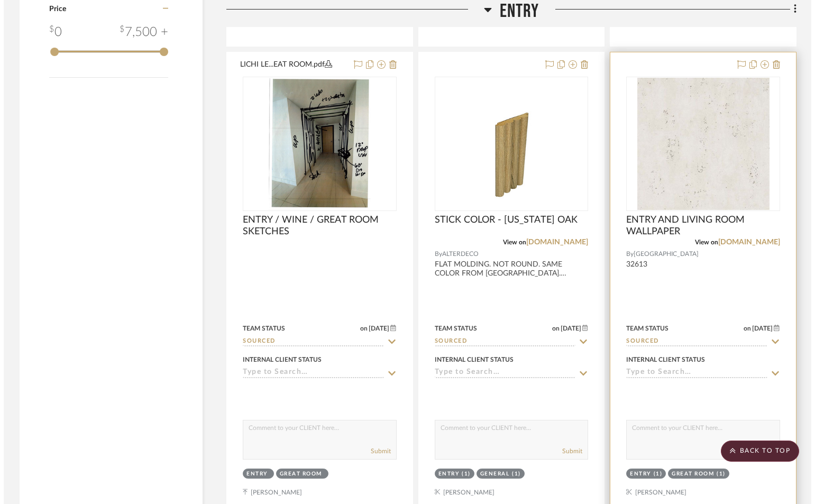
scroll to position [0, 0]
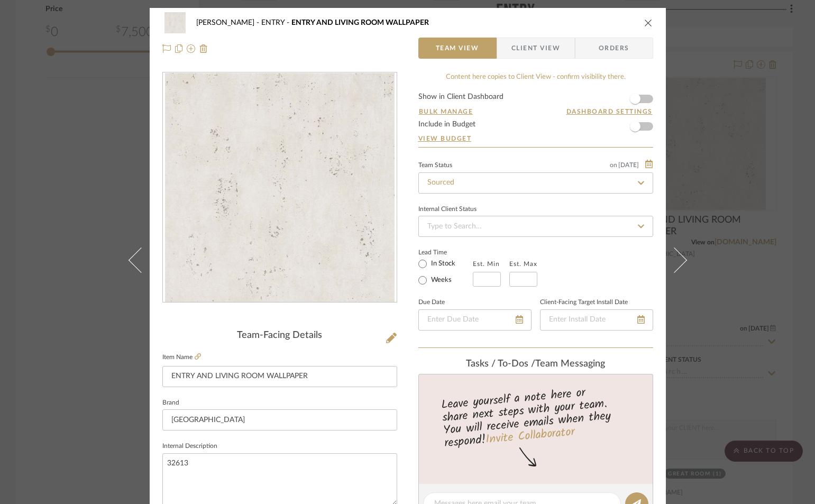
click at [275, 216] on div at bounding box center [280, 187] width 234 height 231
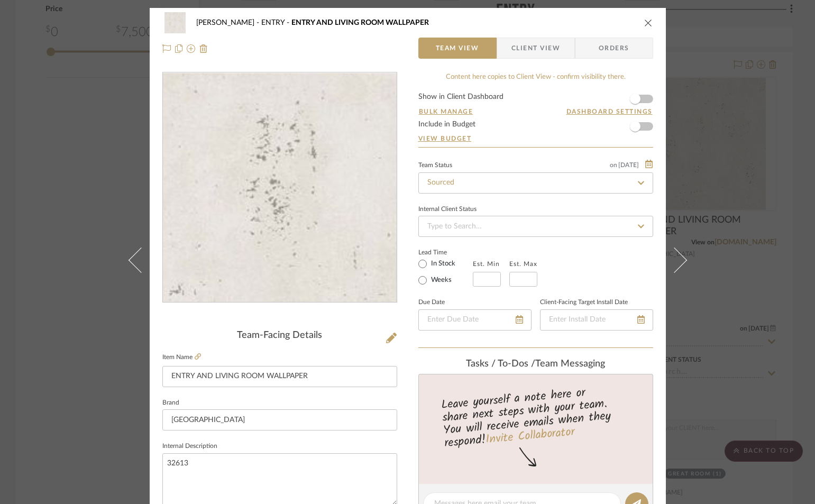
click at [222, 202] on img "0" at bounding box center [280, 188] width 230 height 230
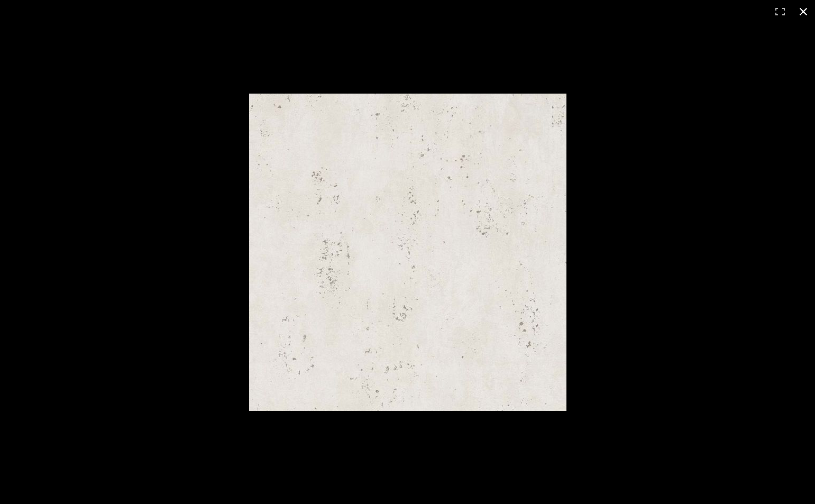
click at [803, 14] on button at bounding box center [803, 11] width 23 height 23
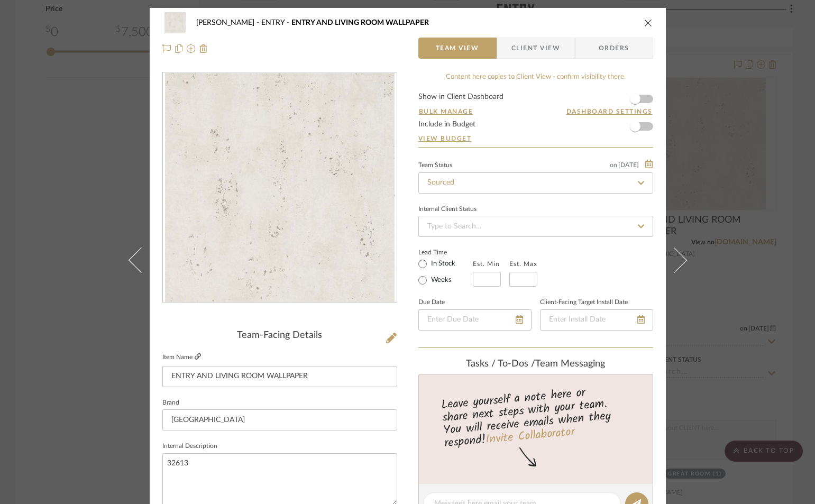
click at [195, 357] on icon at bounding box center [198, 356] width 6 height 6
click at [645, 21] on icon "close" at bounding box center [648, 23] width 8 height 8
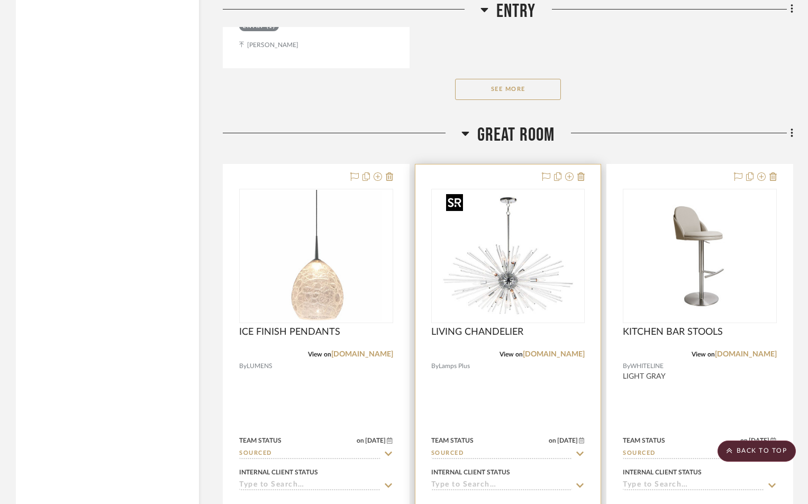
scroll to position [2681, 0]
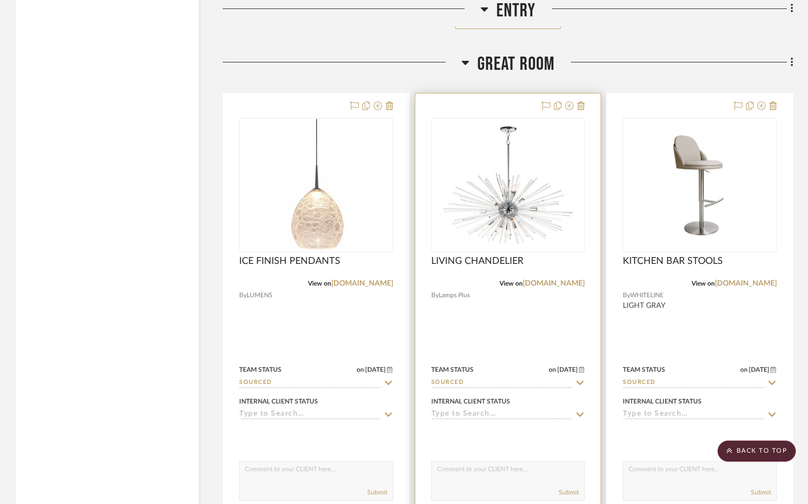
click at [498, 352] on div at bounding box center [508, 325] width 186 height 463
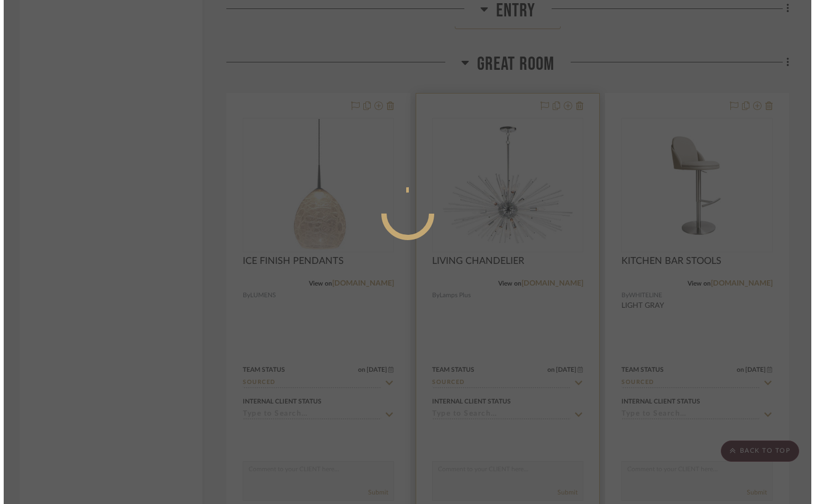
scroll to position [0, 0]
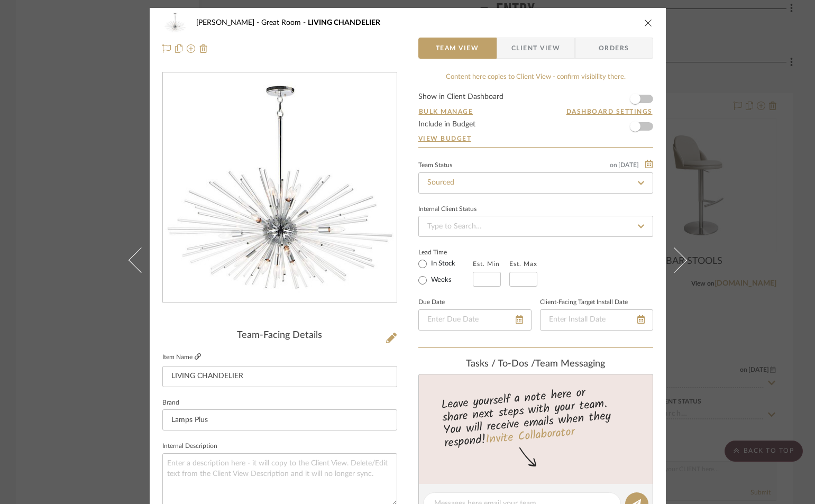
click at [195, 356] on icon at bounding box center [198, 356] width 6 height 6
click at [648, 19] on button "close" at bounding box center [649, 23] width 10 height 10
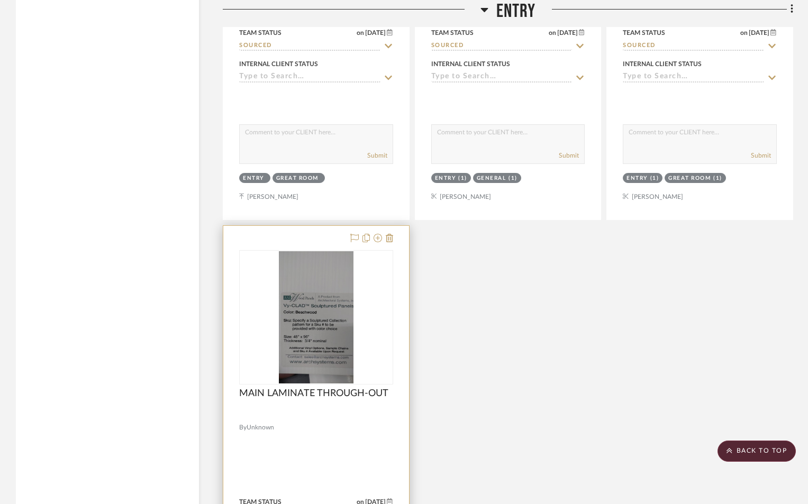
scroll to position [2187, 0]
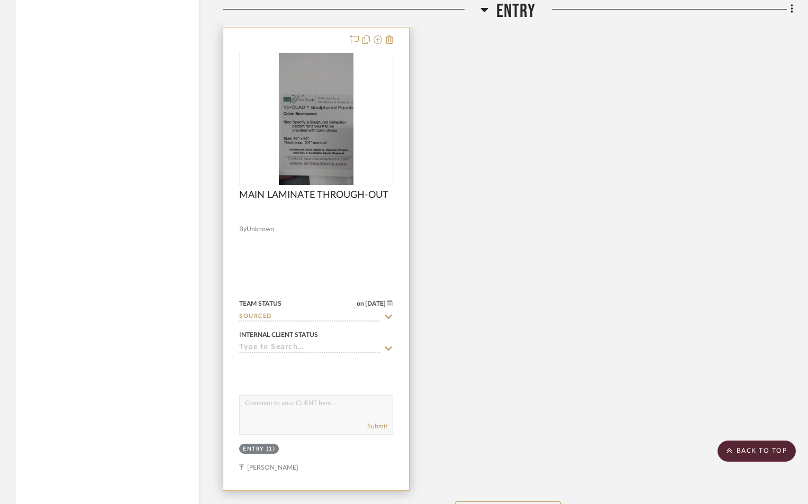
click at [324, 247] on div at bounding box center [316, 259] width 186 height 463
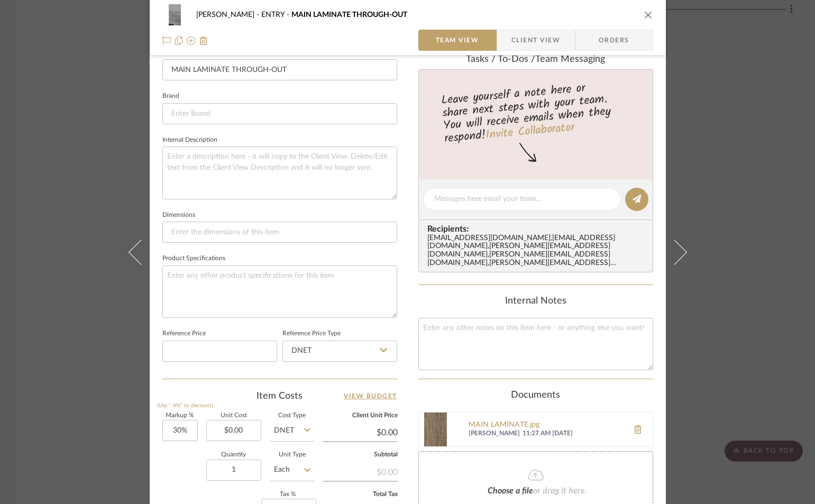
scroll to position [459, 0]
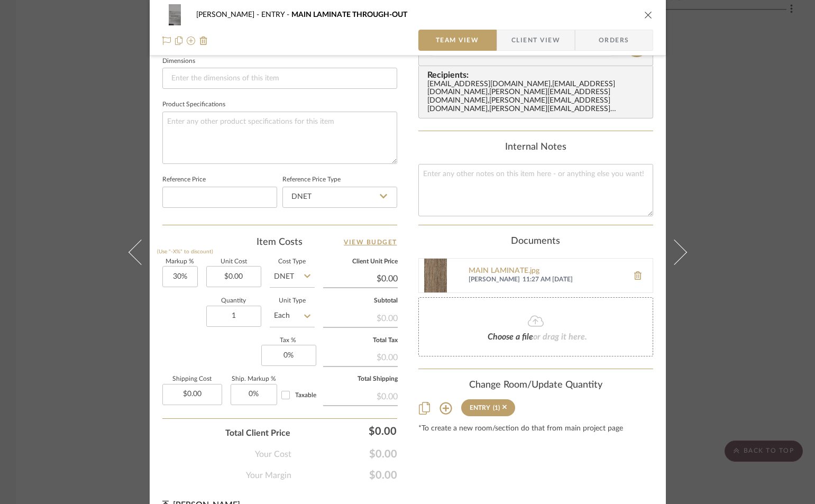
click at [430, 277] on img at bounding box center [436, 276] width 34 height 34
click at [645, 15] on icon "close" at bounding box center [648, 15] width 8 height 8
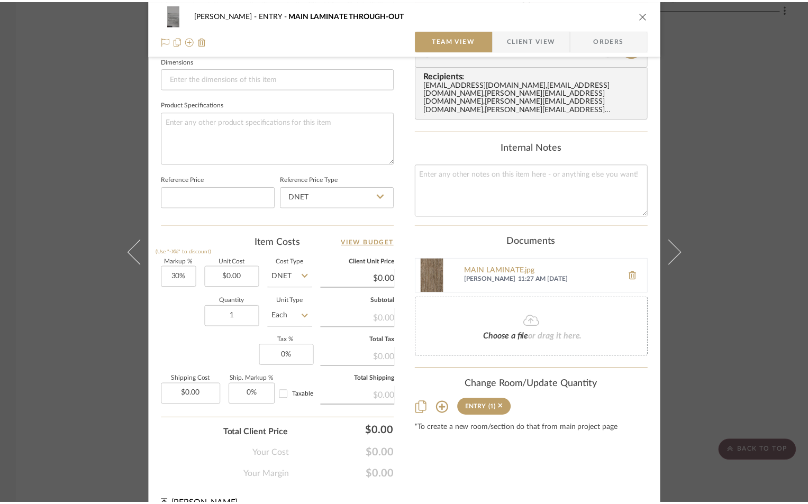
scroll to position [2187, 0]
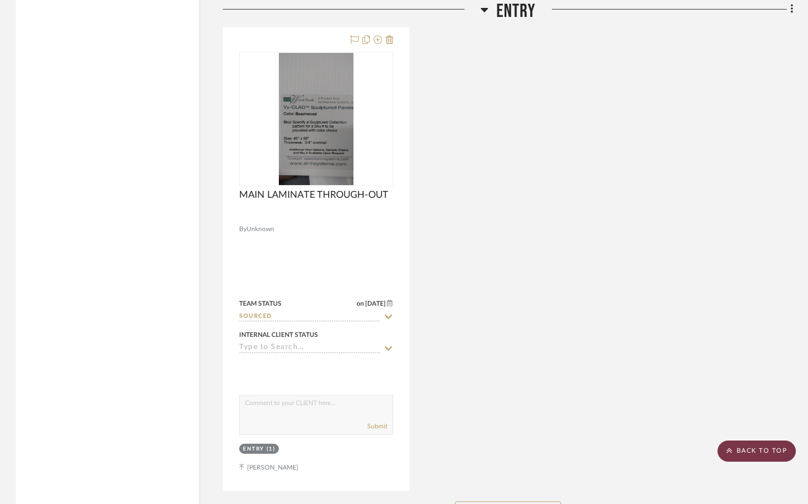
click at [764, 453] on scroll-to-top-button "BACK TO TOP" at bounding box center [756, 451] width 78 height 21
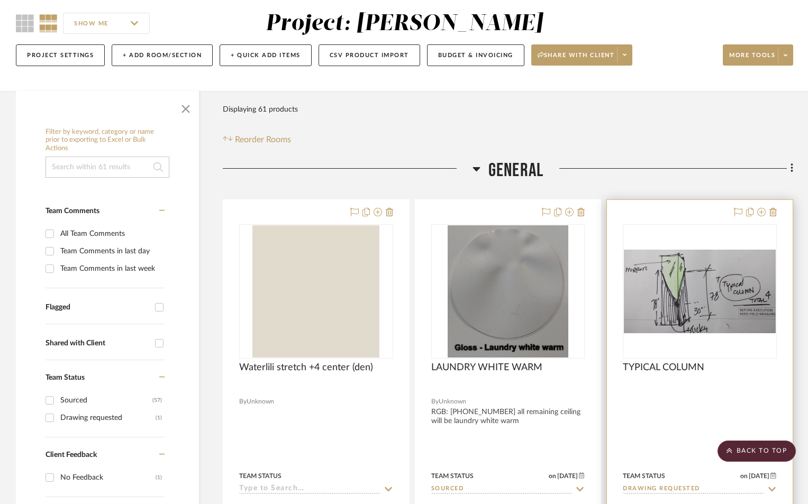
scroll to position [0, 0]
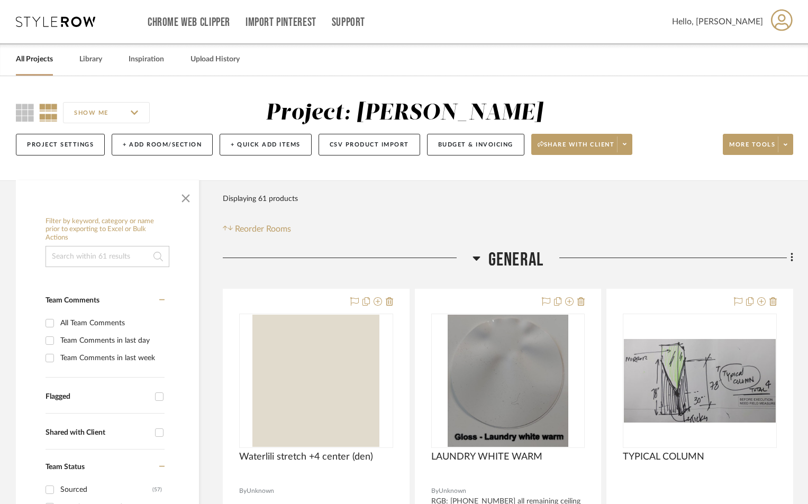
click at [478, 260] on icon at bounding box center [476, 258] width 8 height 13
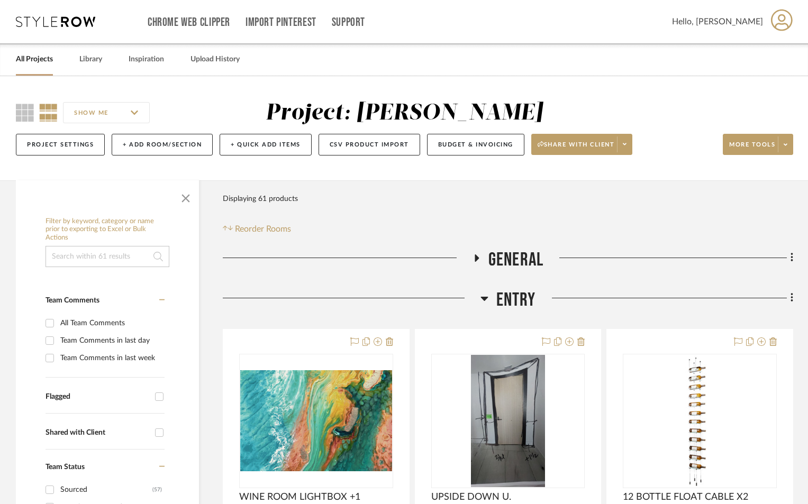
click at [483, 296] on icon at bounding box center [484, 298] width 8 height 13
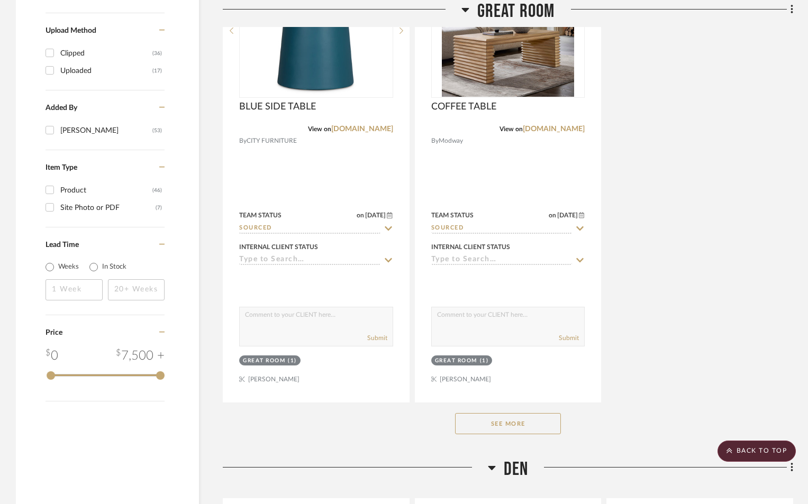
scroll to position [1376, 0]
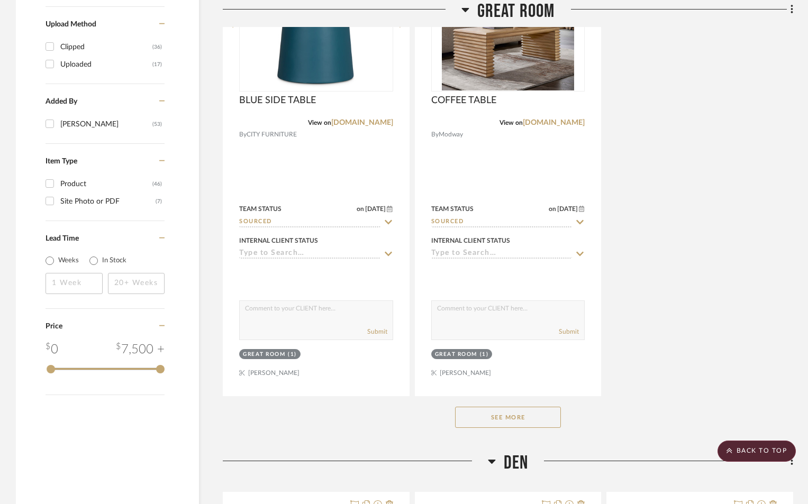
click at [505, 414] on button "See More" at bounding box center [508, 417] width 106 height 21
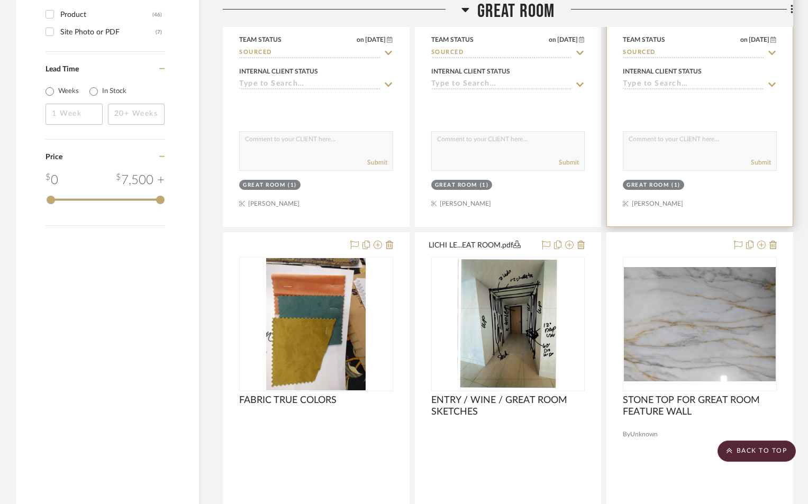
scroll to position [1587, 0]
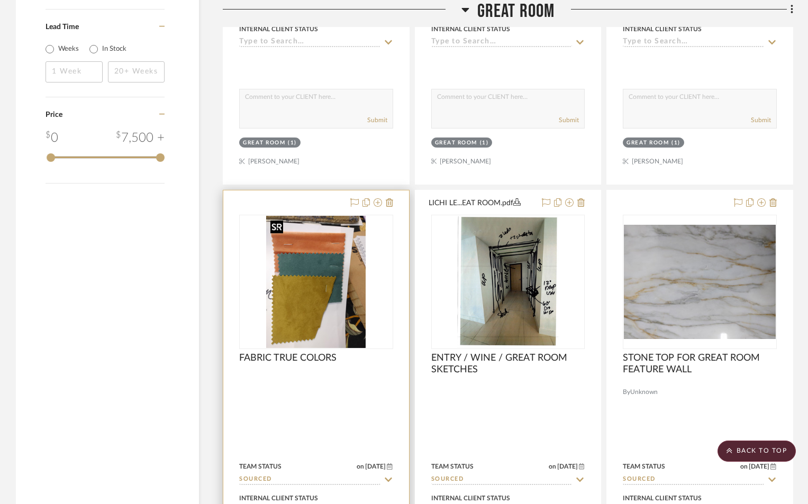
click at [312, 278] on img "0" at bounding box center [315, 282] width 99 height 132
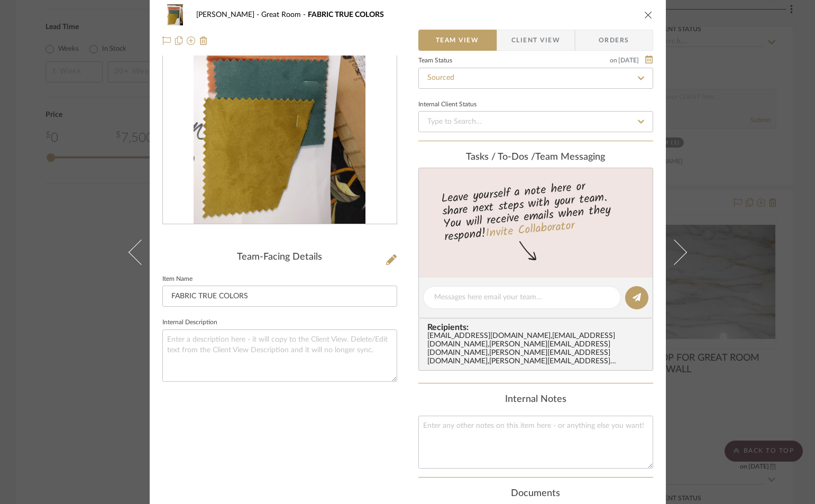
scroll to position [212, 0]
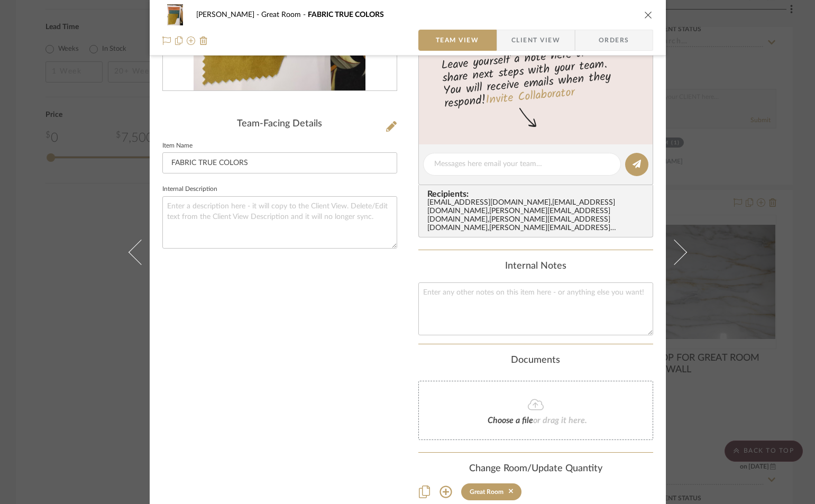
click at [645, 15] on icon "close" at bounding box center [648, 15] width 8 height 8
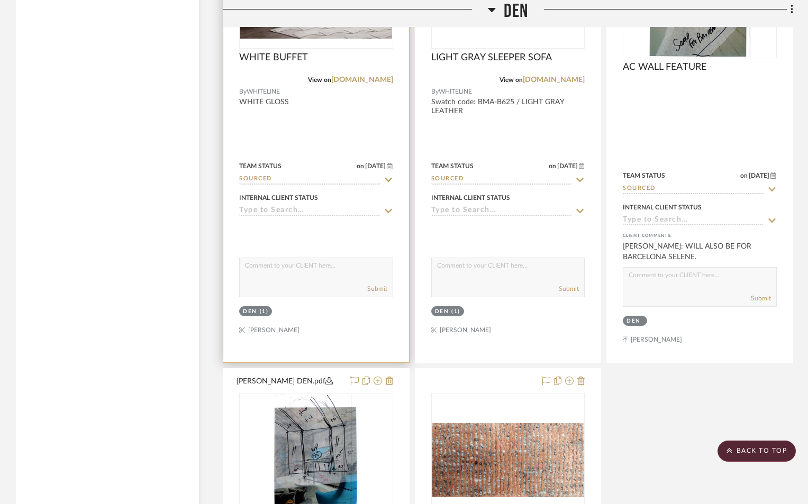
scroll to position [3845, 0]
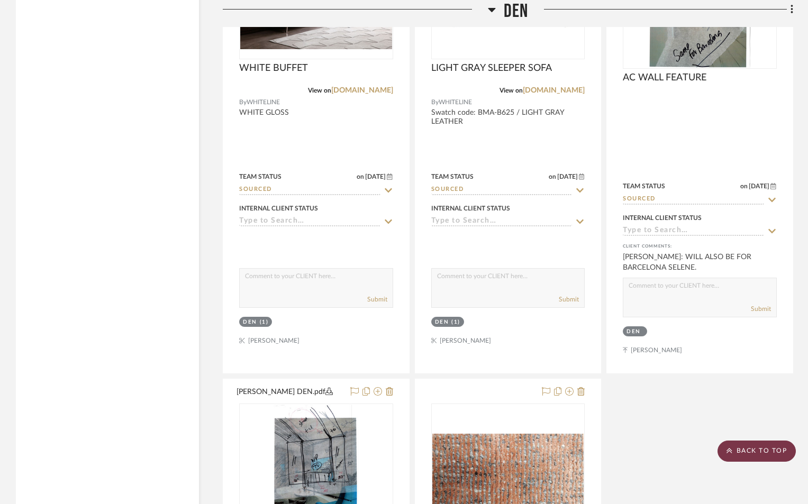
click at [730, 443] on scroll-to-top-button "BACK TO TOP" at bounding box center [756, 451] width 78 height 21
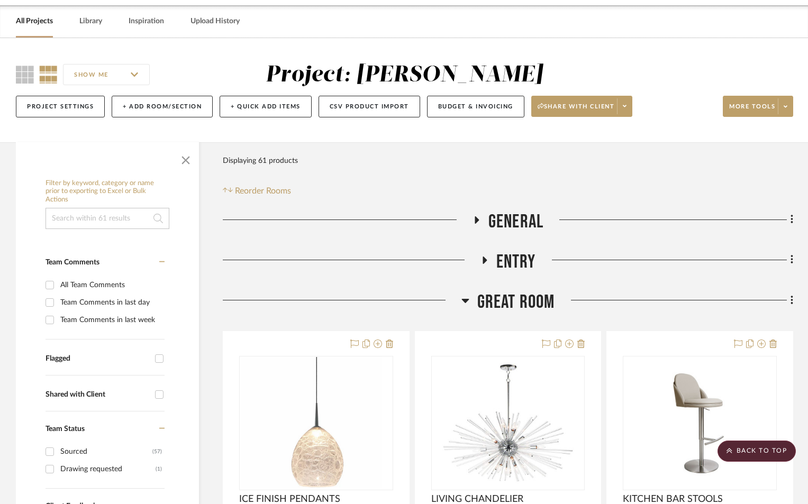
scroll to position [0, 0]
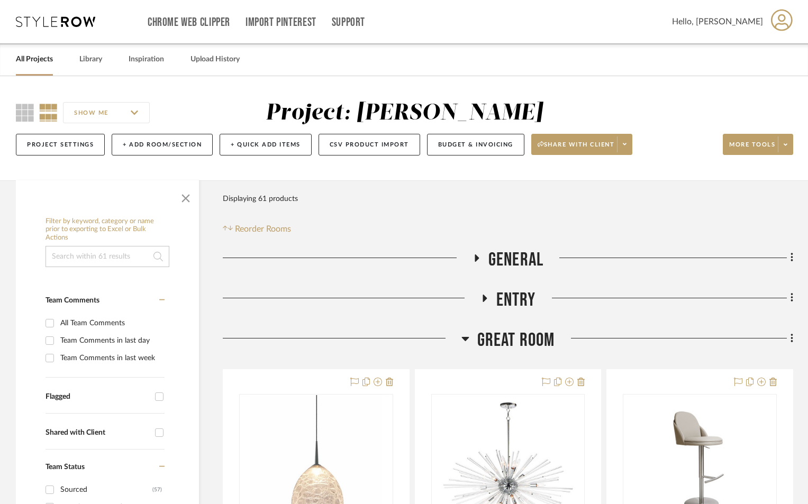
click at [483, 256] on h3 "GENERAL" at bounding box center [507, 260] width 71 height 23
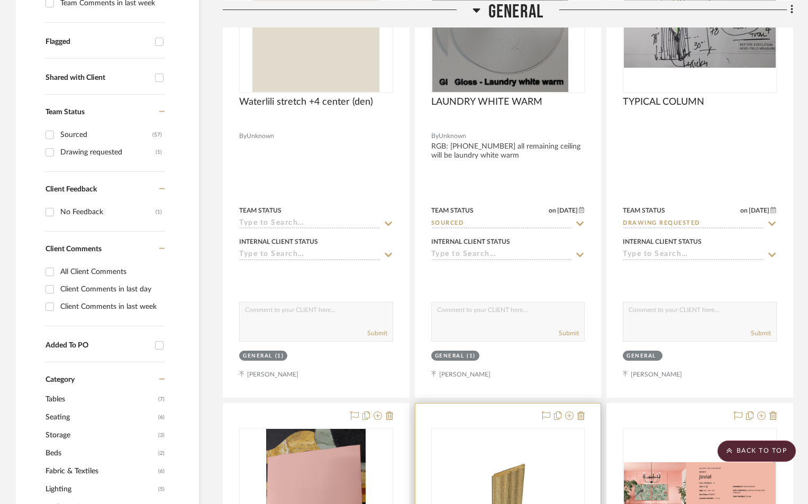
scroll to position [599, 0]
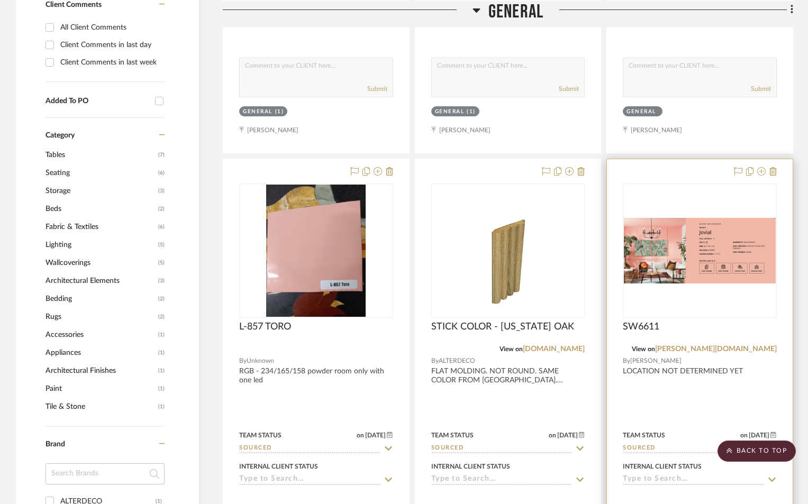
click at [708, 398] on div at bounding box center [700, 390] width 186 height 463
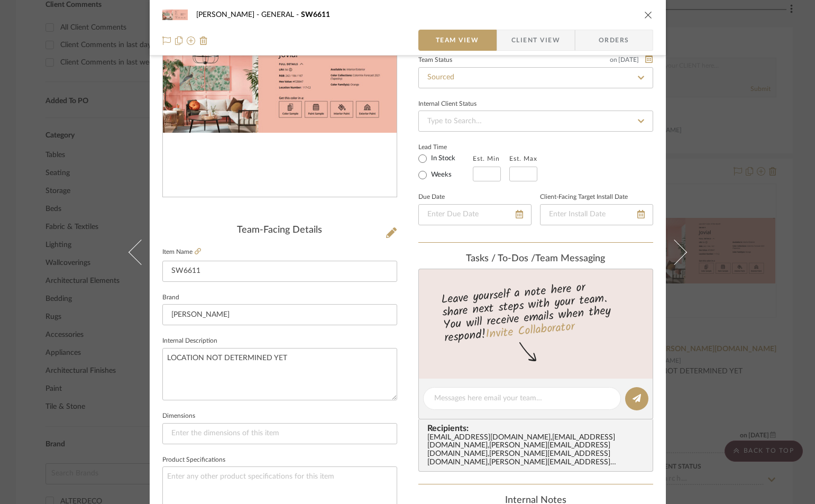
scroll to position [0, 0]
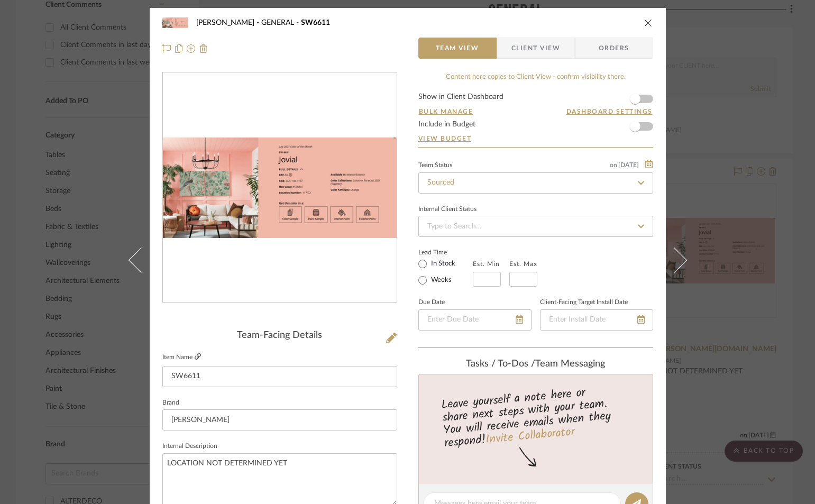
click at [195, 356] on icon at bounding box center [198, 356] width 6 height 6
click at [644, 21] on icon "close" at bounding box center [648, 23] width 8 height 8
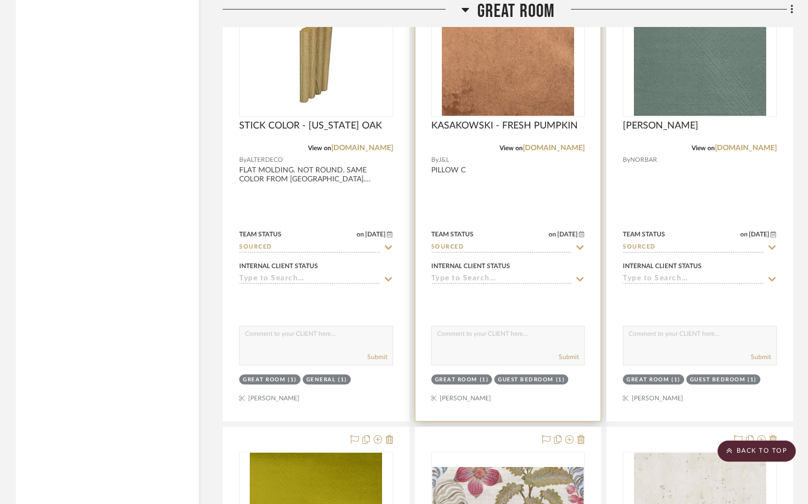
scroll to position [3245, 0]
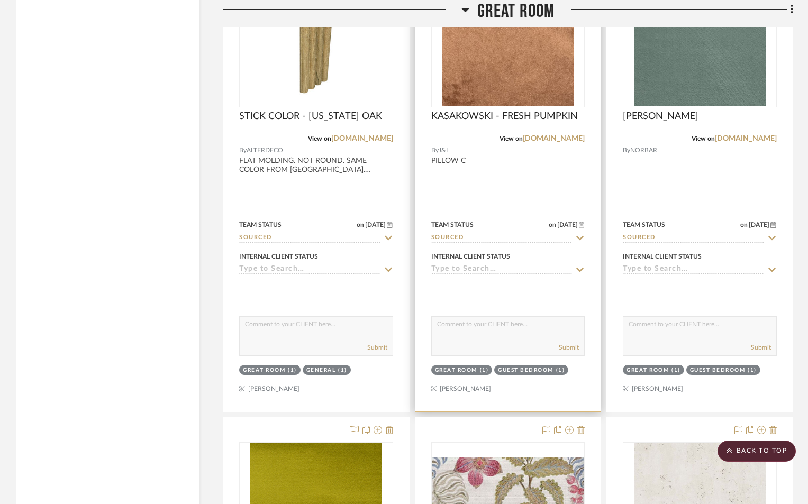
click at [495, 331] on textarea at bounding box center [508, 327] width 153 height 20
paste textarea "e0a394"
type textarea "e0a394 hex code"
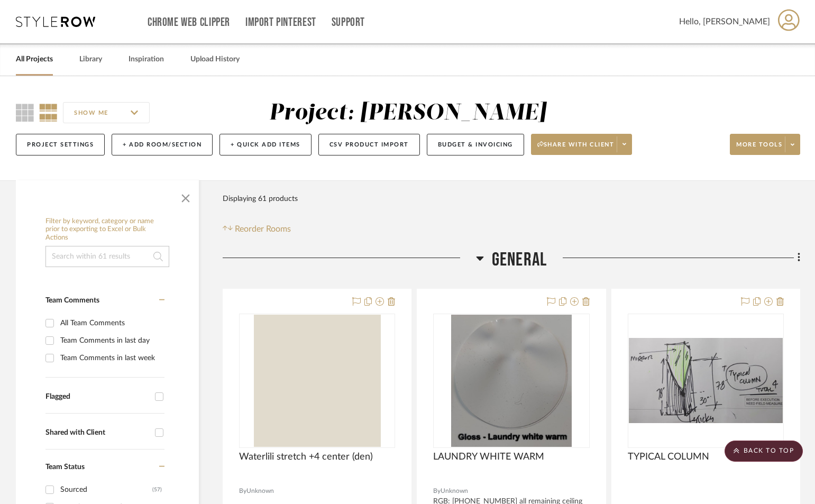
scroll to position [0, 0]
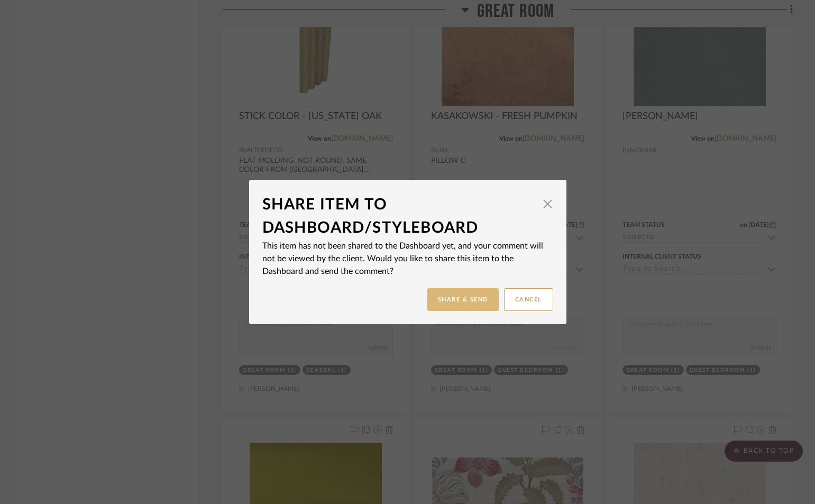
click at [440, 296] on button "Share & Send" at bounding box center [462, 299] width 71 height 23
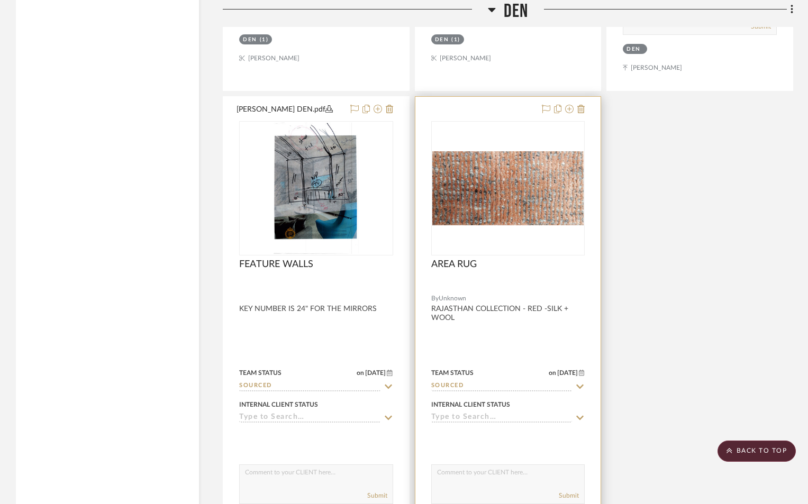
scroll to position [5114, 0]
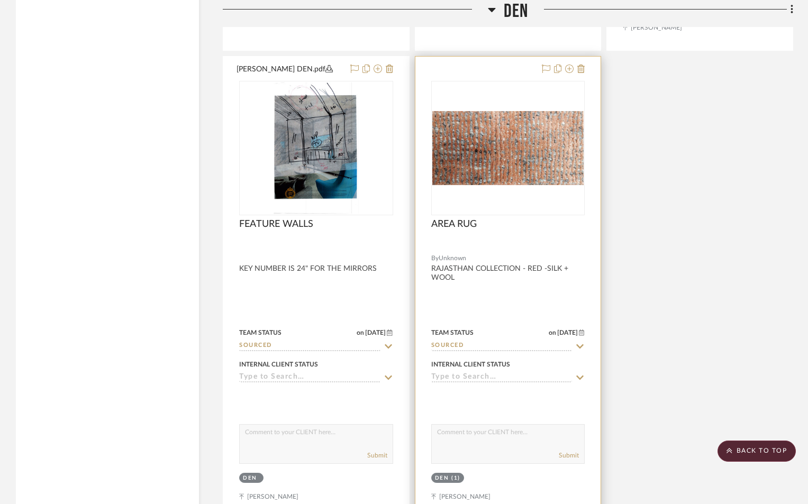
click at [504, 433] on textarea at bounding box center [508, 435] width 153 height 20
paste textarea "e0a394"
type textarea "e0a394 hex code for area rug stripes"
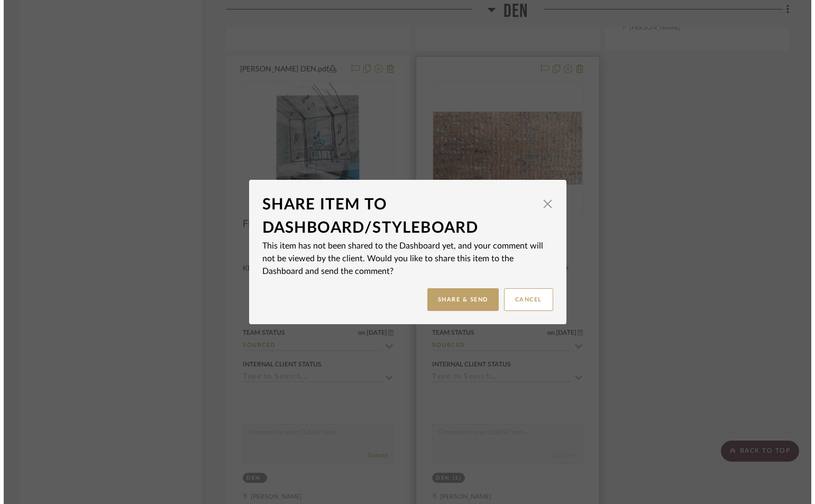
scroll to position [0, 0]
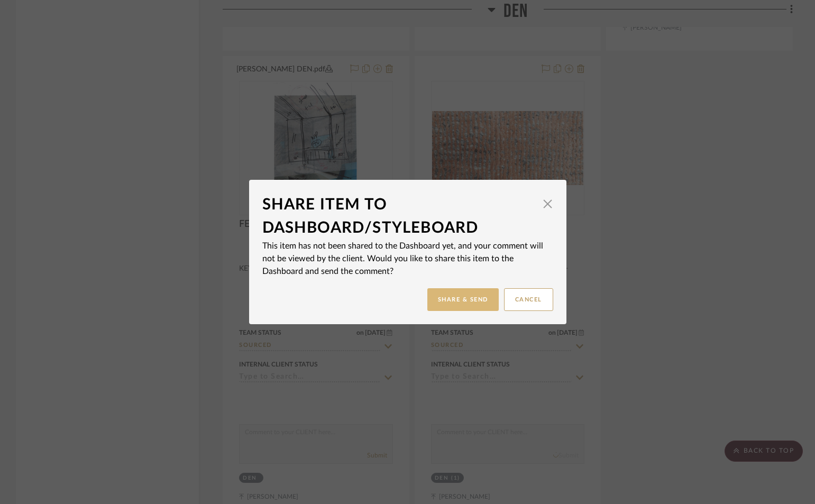
click at [468, 301] on button "Share & Send" at bounding box center [462, 299] width 71 height 23
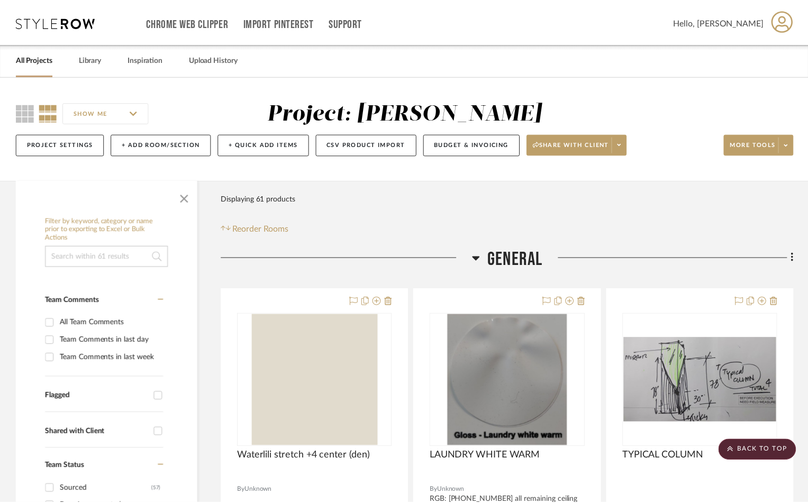
scroll to position [5114, 0]
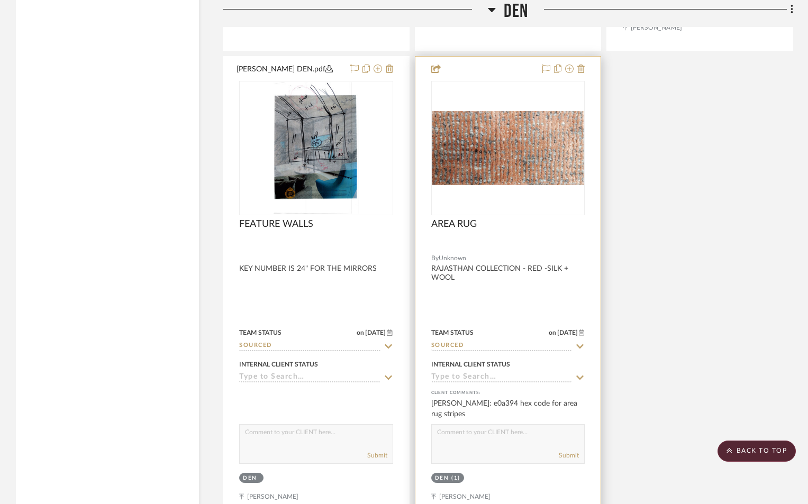
click at [478, 432] on textarea at bounding box center [508, 435] width 153 height 20
type textarea "rgb: 224/163/148"
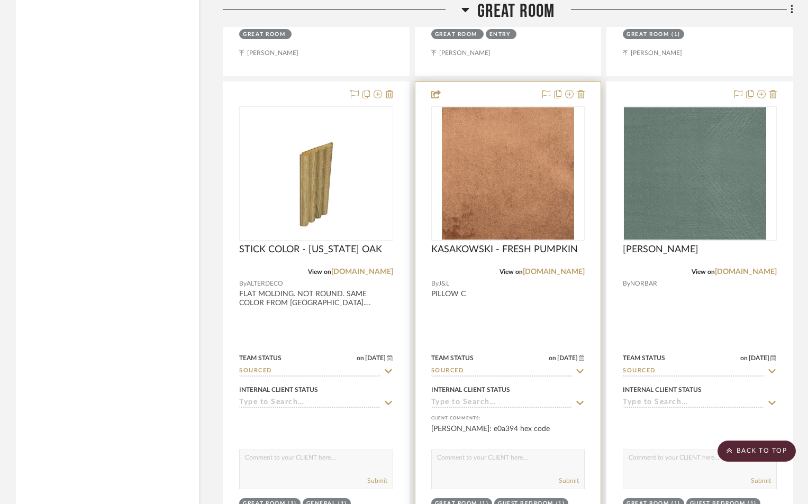
scroll to position [3280, 0]
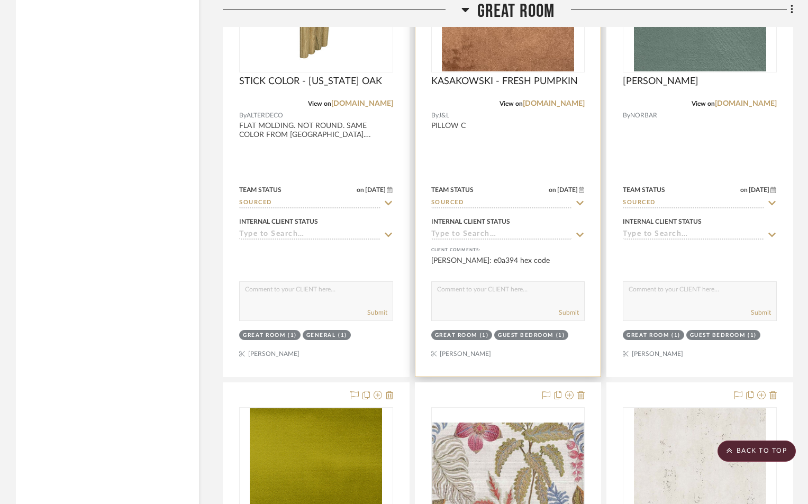
click at [507, 304] on div "Submit" at bounding box center [508, 301] width 154 height 40
click at [509, 299] on textarea at bounding box center [508, 292] width 153 height 20
type textarea "rgb: 224/163/148"
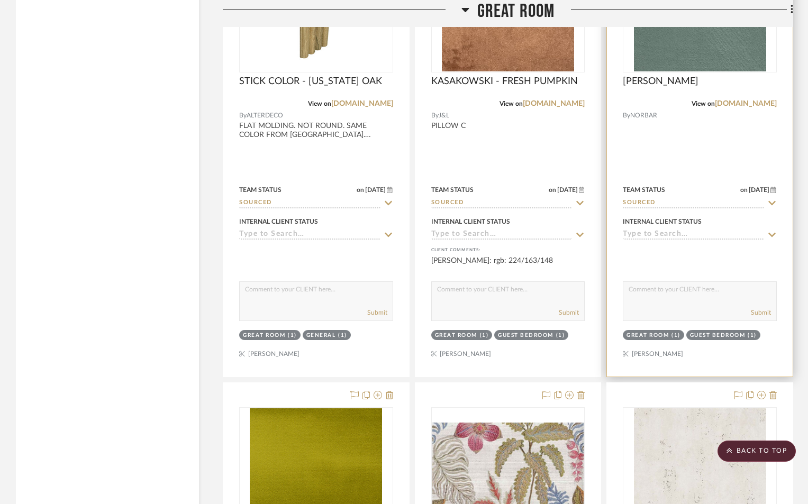
click at [672, 290] on textarea at bounding box center [699, 292] width 153 height 20
type textarea "rgb: 34/114/114"
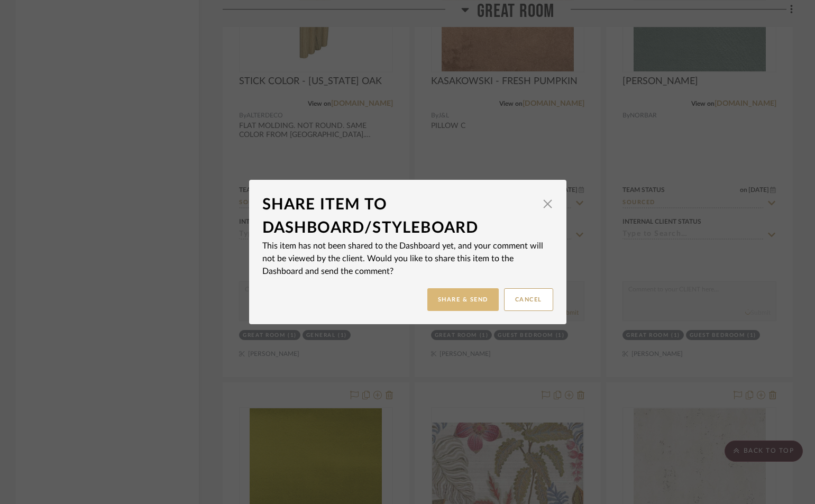
click at [474, 291] on button "Share & Send" at bounding box center [462, 299] width 71 height 23
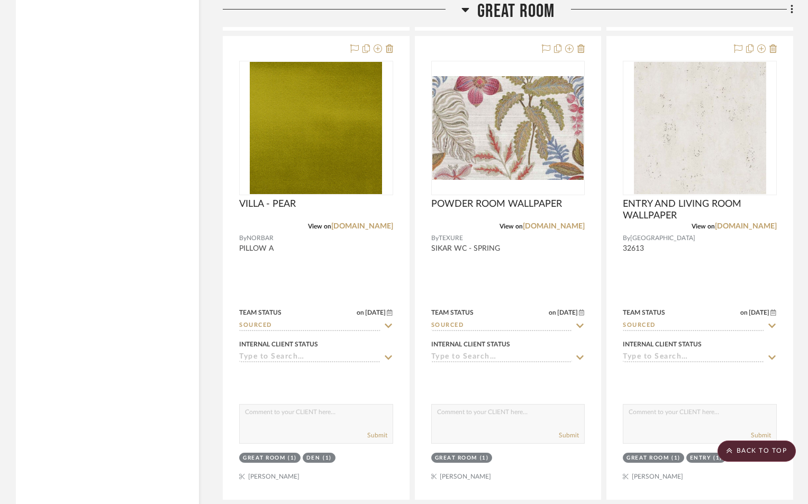
scroll to position [3773, 0]
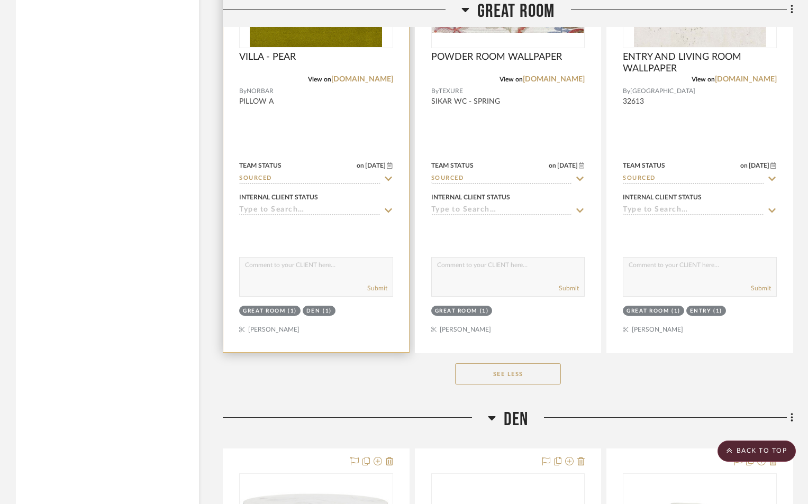
click at [302, 270] on textarea at bounding box center [316, 268] width 153 height 20
type textarea "rgb 159/175/93"
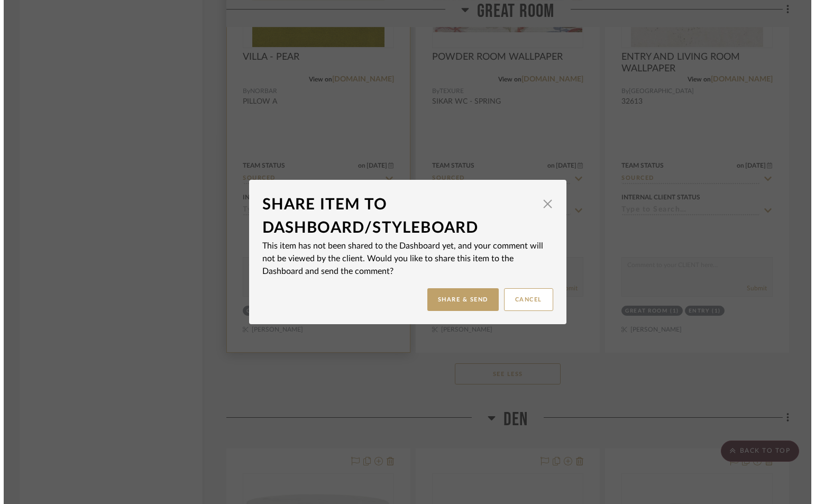
scroll to position [0, 0]
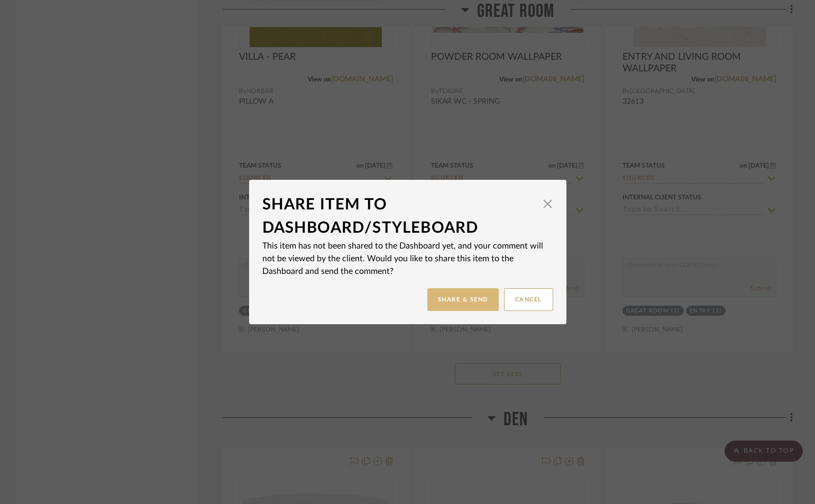
click at [439, 301] on button "Share & Send" at bounding box center [462, 299] width 71 height 23
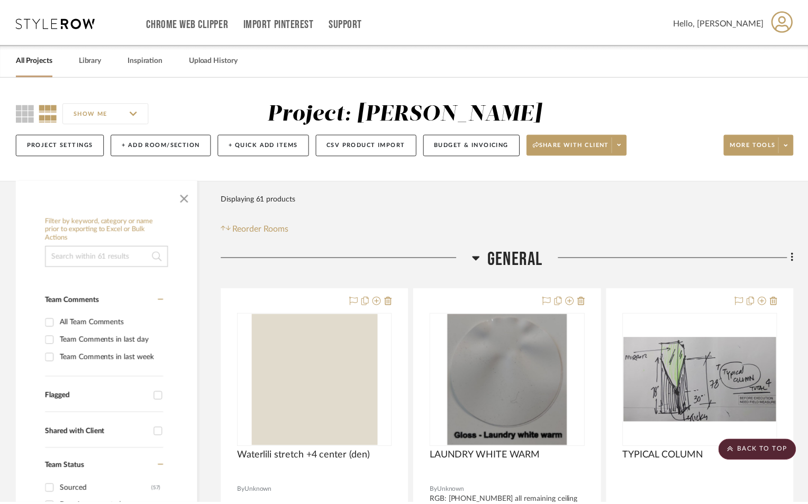
scroll to position [3773, 0]
